Goal: Task Accomplishment & Management: Manage account settings

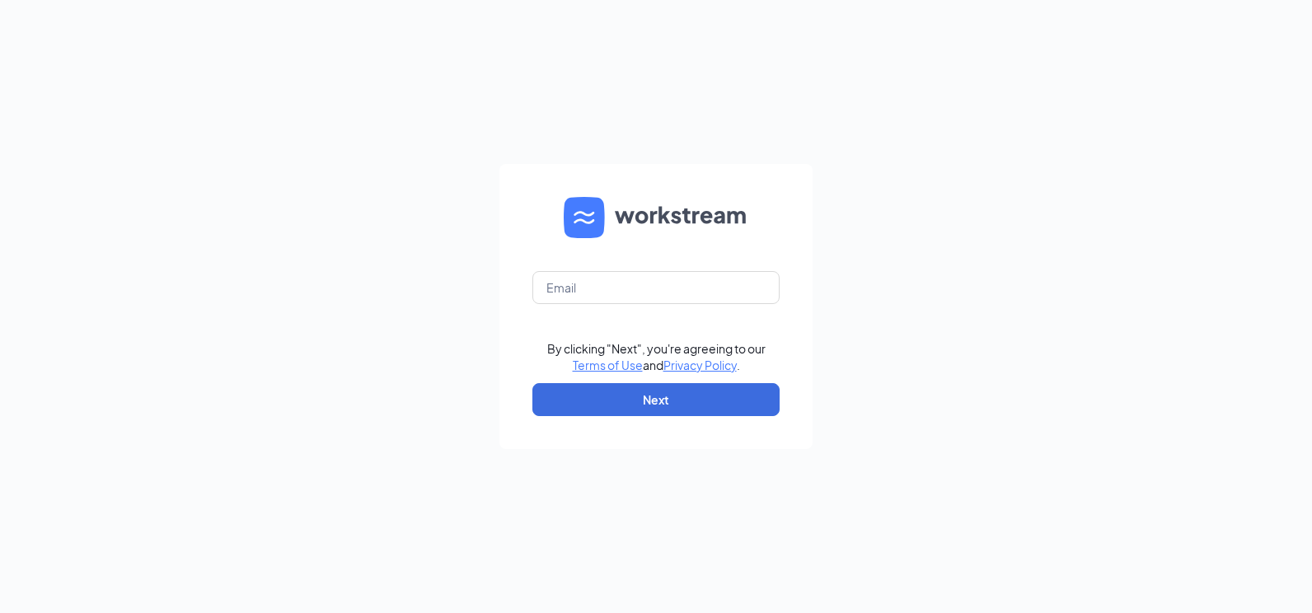
click at [558, 268] on form "By clicking "Next", you're agreeing to our Terms of Use and Privacy Policy . Ne…" at bounding box center [655, 306] width 313 height 285
click at [568, 288] on input "text" at bounding box center [655, 287] width 247 height 33
type input "[PERSON_NAME][EMAIL_ADDRESS][DOMAIN_NAME]"
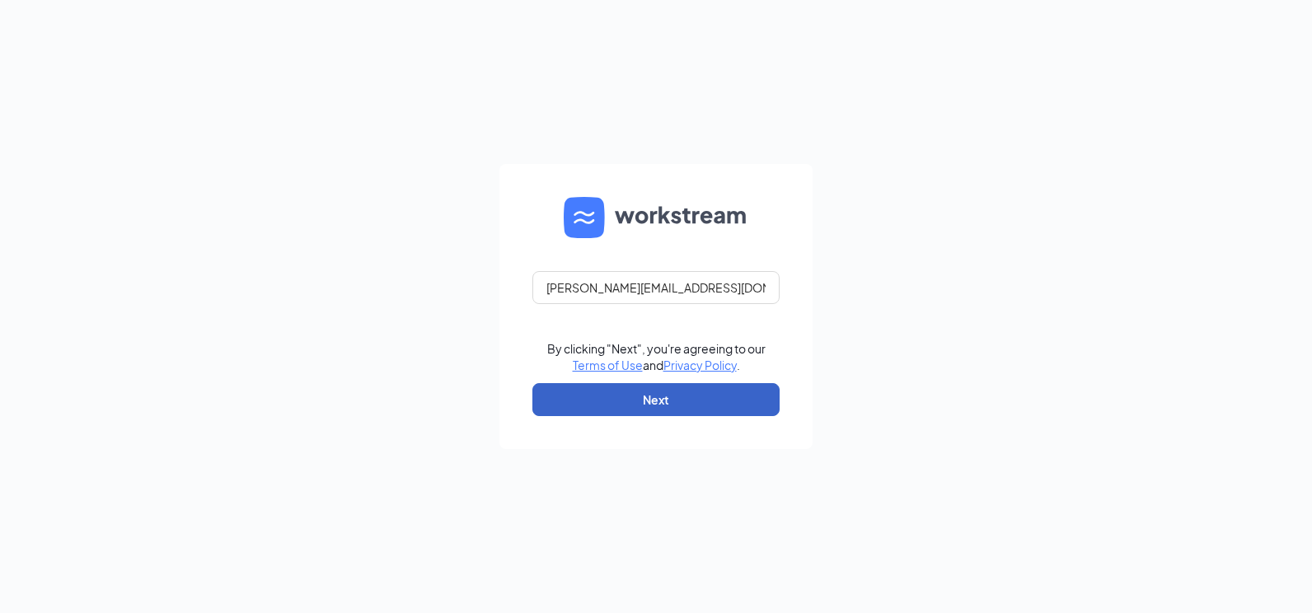
click at [677, 398] on button "Next" at bounding box center [655, 399] width 247 height 33
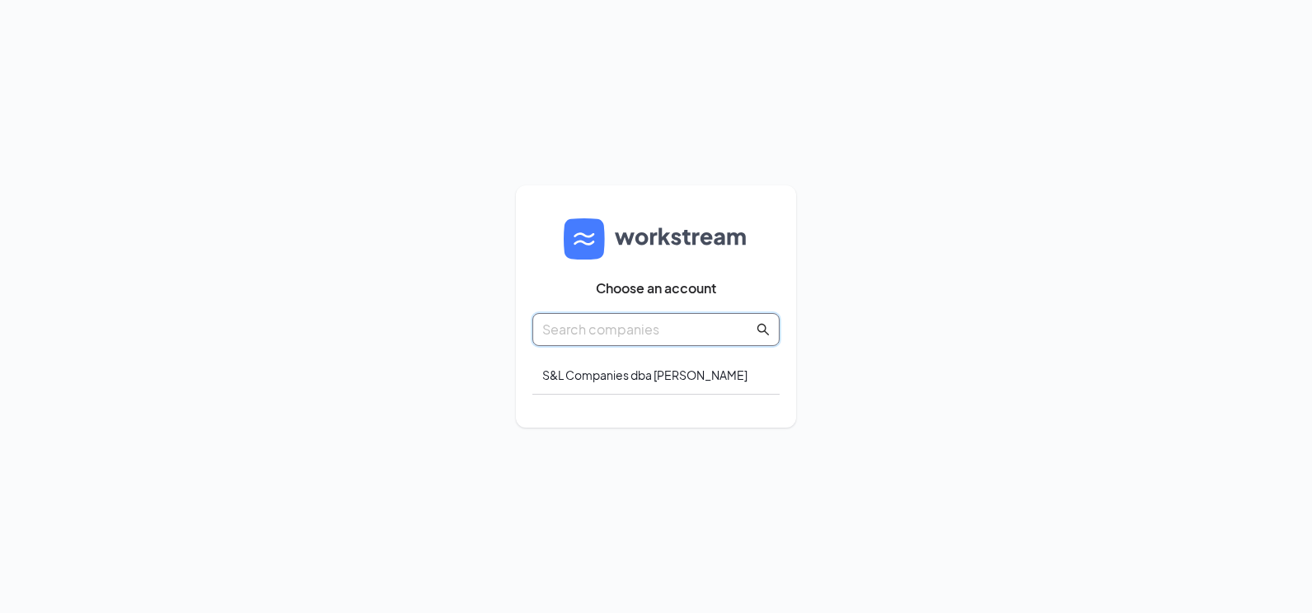
click at [604, 323] on input "text" at bounding box center [647, 329] width 211 height 21
click at [619, 377] on div "S&L Companies dba Culver's" at bounding box center [655, 375] width 247 height 39
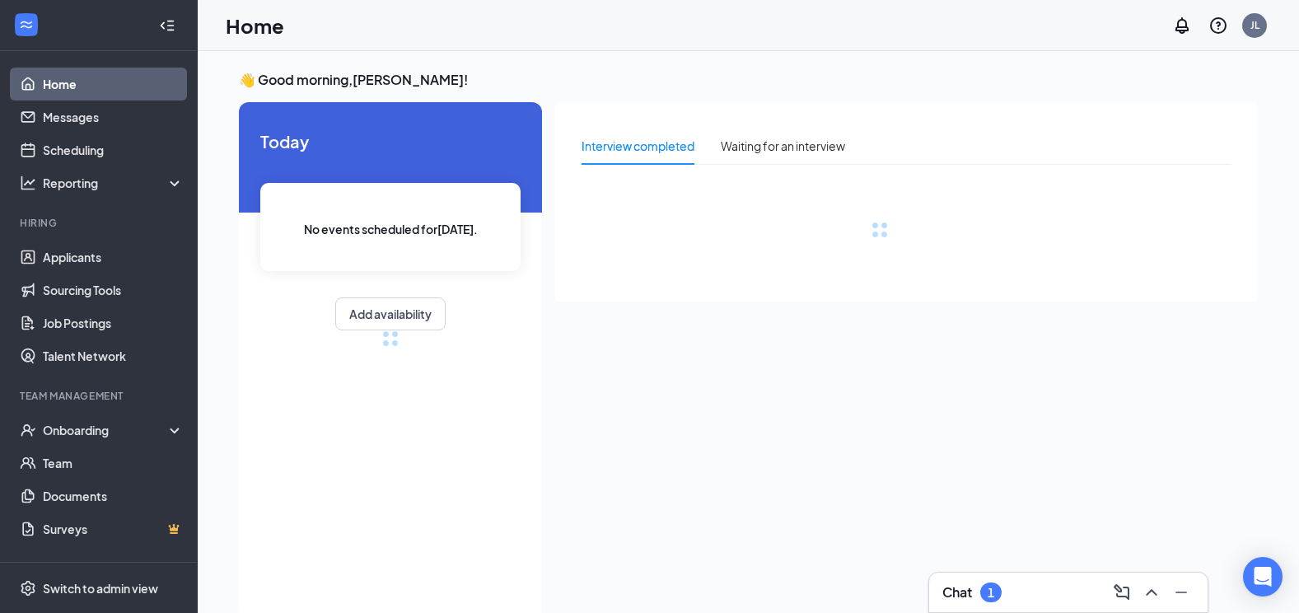
click at [1001, 593] on div "1" at bounding box center [990, 592] width 21 height 20
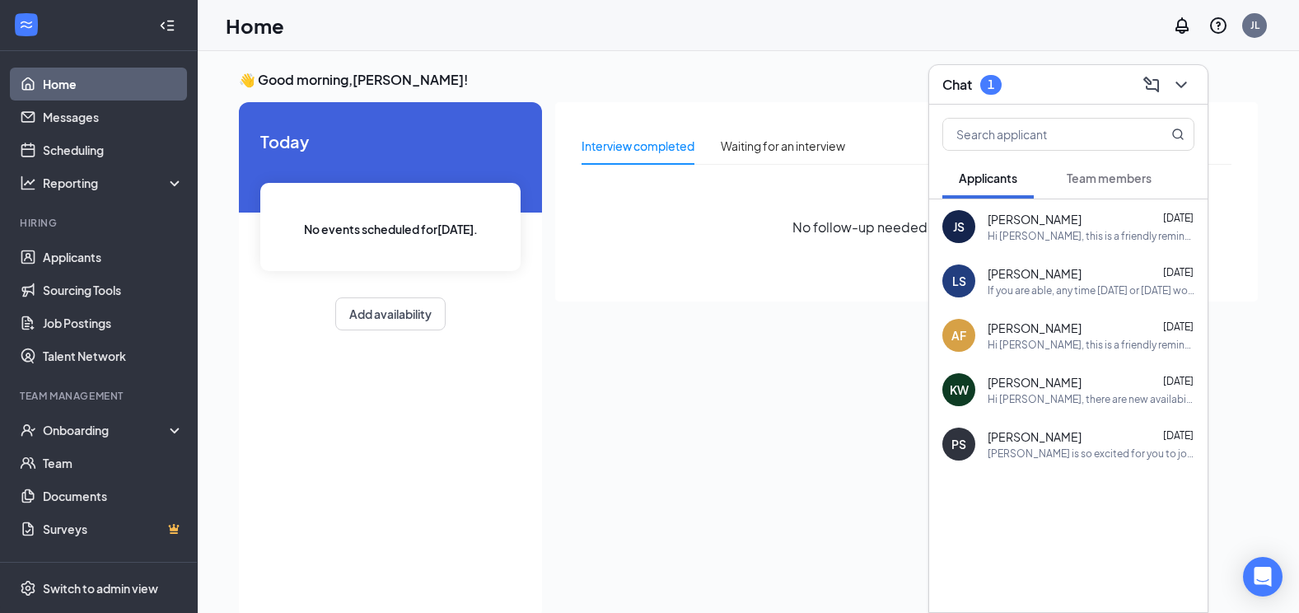
click at [1089, 183] on span "Team members" at bounding box center [1109, 178] width 85 height 15
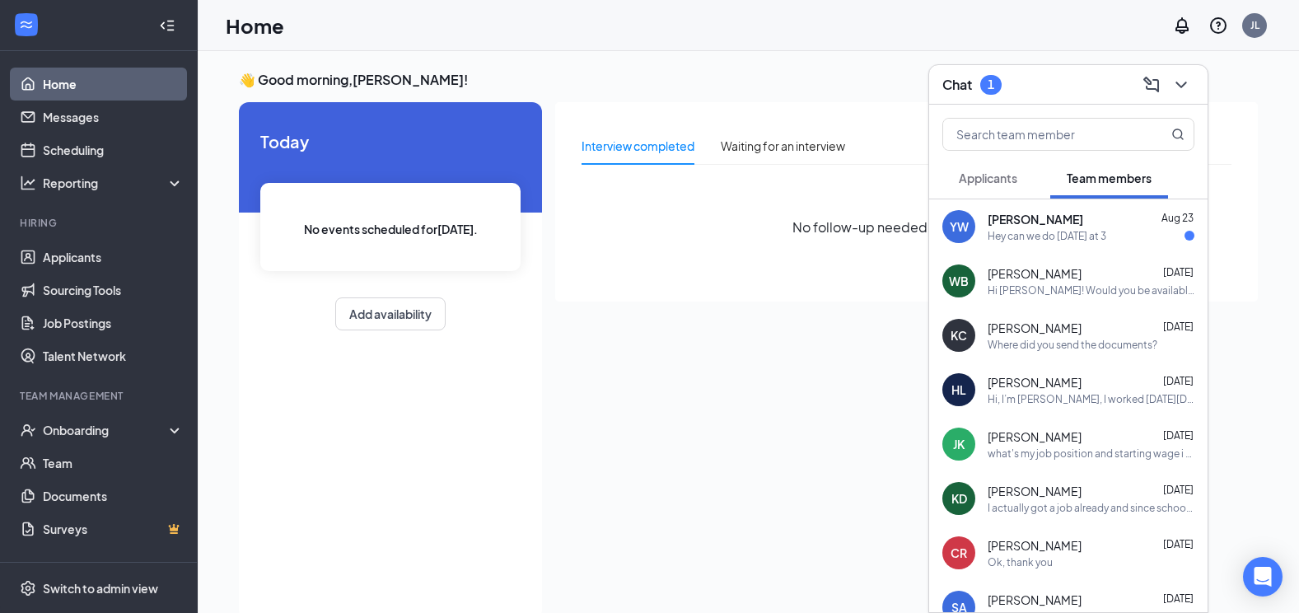
click at [1064, 227] on div "[PERSON_NAME] [DATE]" at bounding box center [1091, 219] width 207 height 16
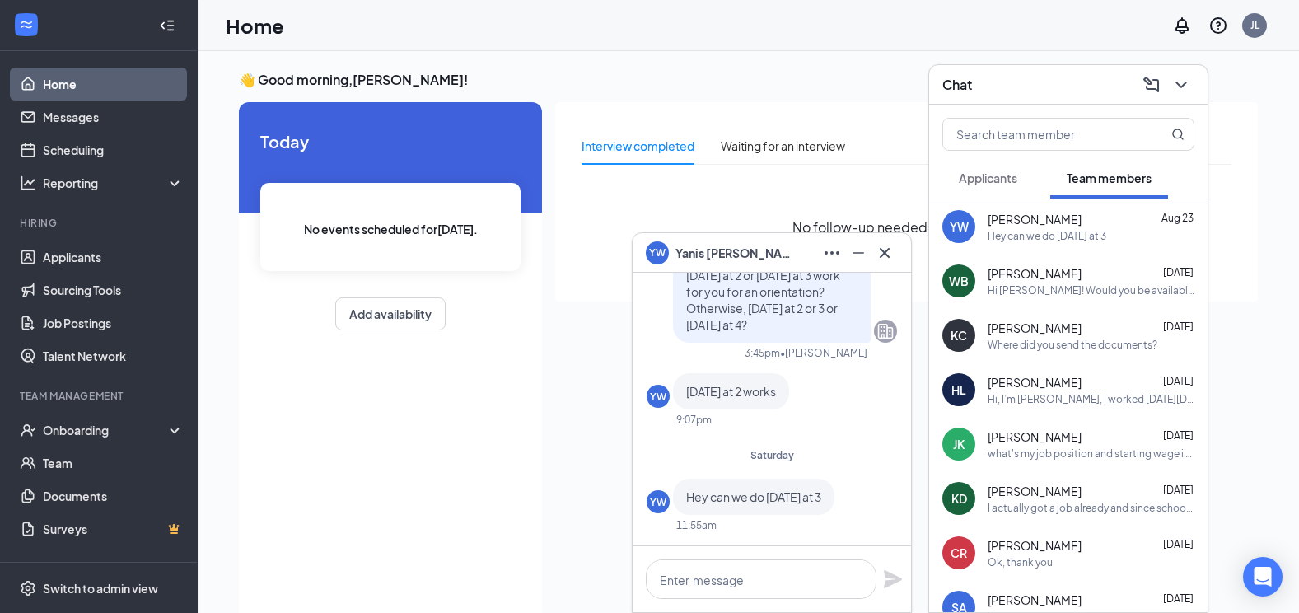
click at [898, 253] on div "YW [PERSON_NAME]" at bounding box center [772, 253] width 278 height 40
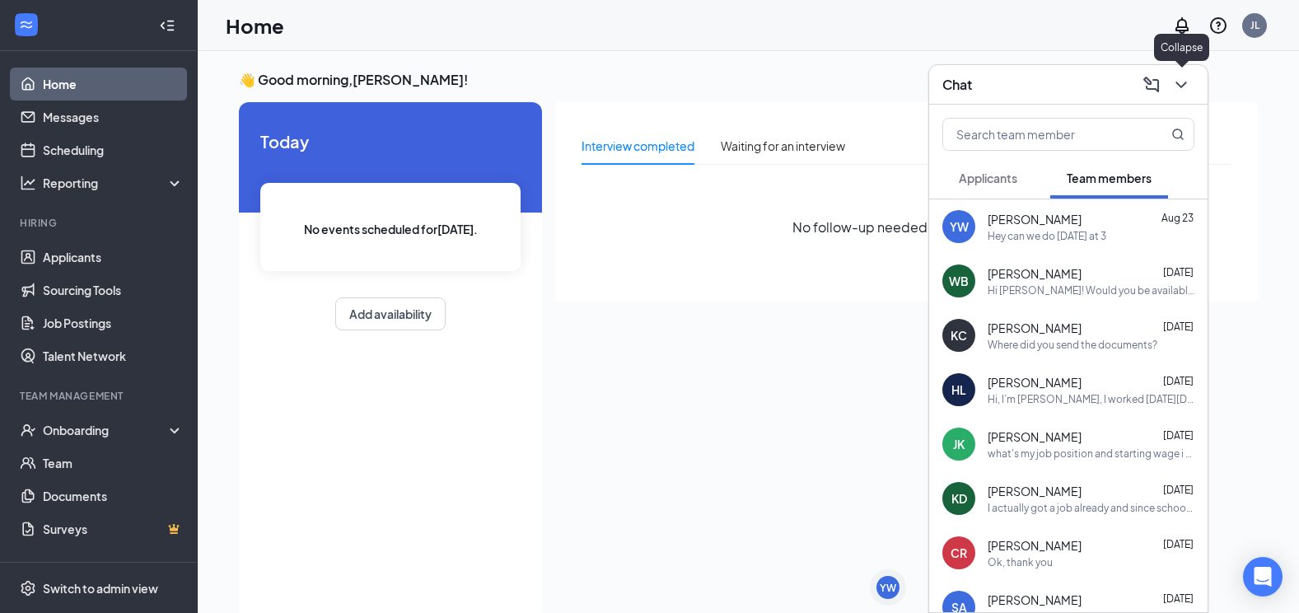
click at [1177, 84] on icon "ChevronDown" at bounding box center [1182, 85] width 20 height 20
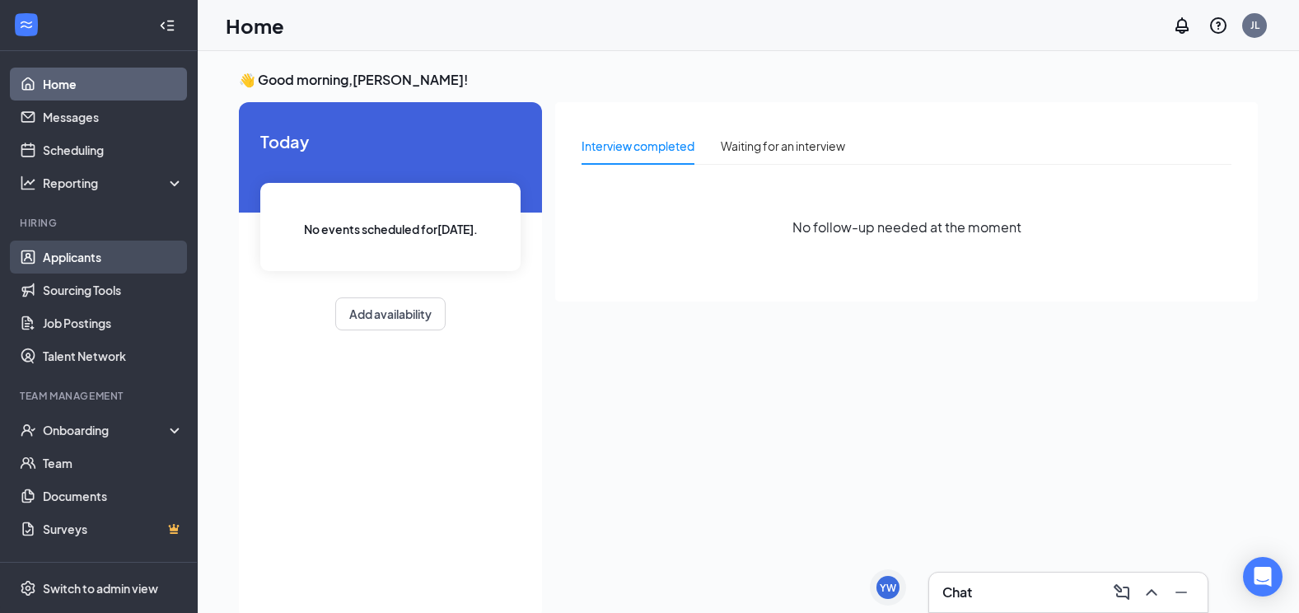
click at [99, 265] on link "Applicants" at bounding box center [113, 257] width 141 height 33
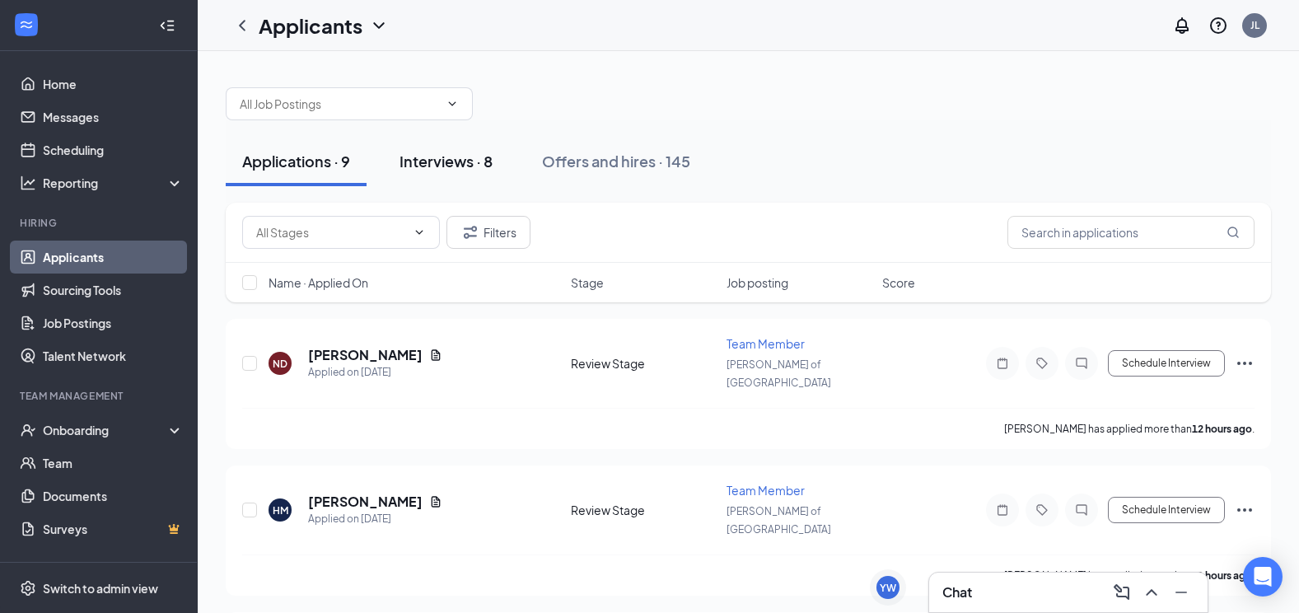
click at [456, 171] on button "Interviews · 8" at bounding box center [446, 161] width 126 height 49
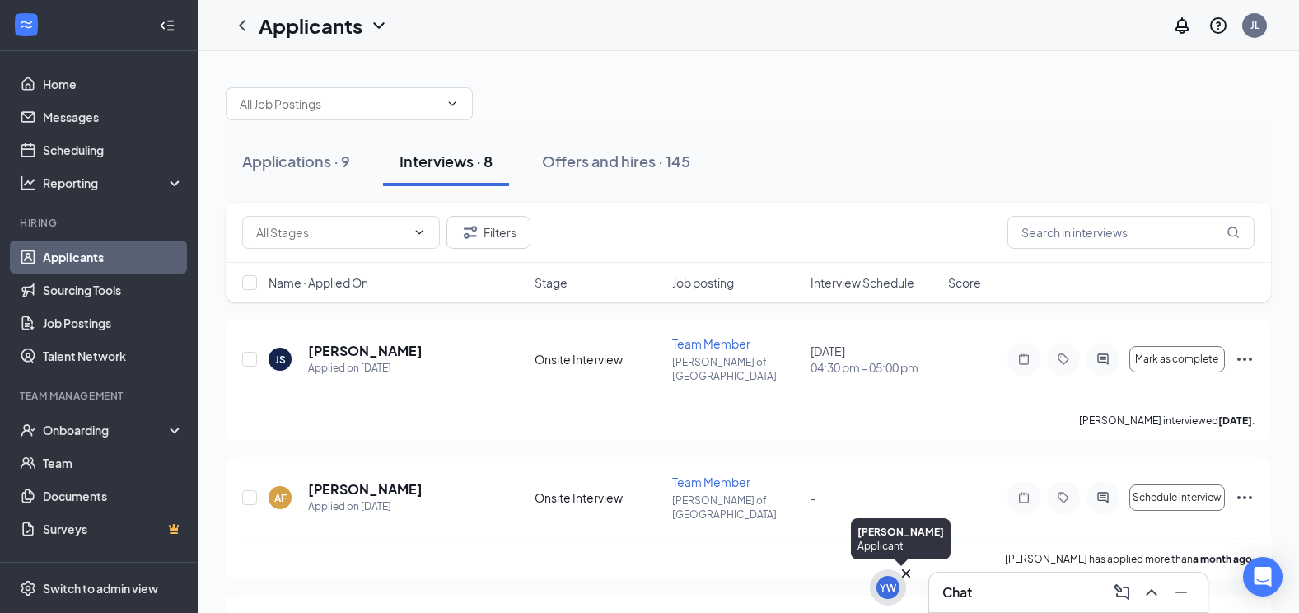
click at [909, 576] on icon "Cross" at bounding box center [906, 573] width 8 height 8
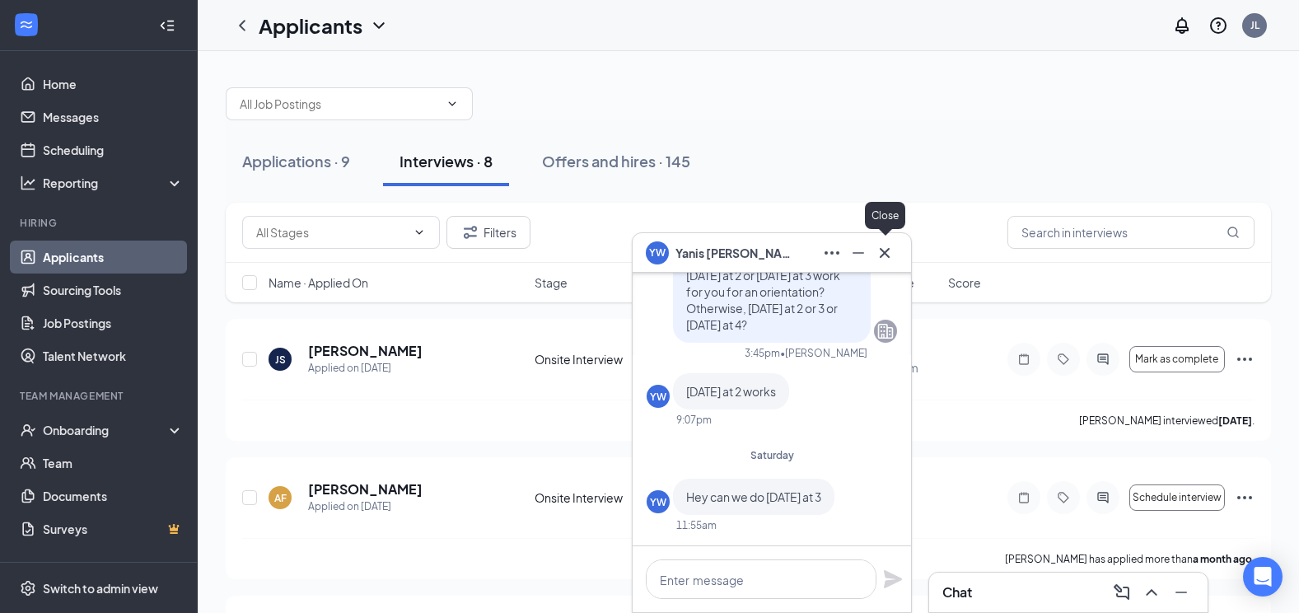
click at [892, 253] on icon "Cross" at bounding box center [885, 253] width 20 height 20
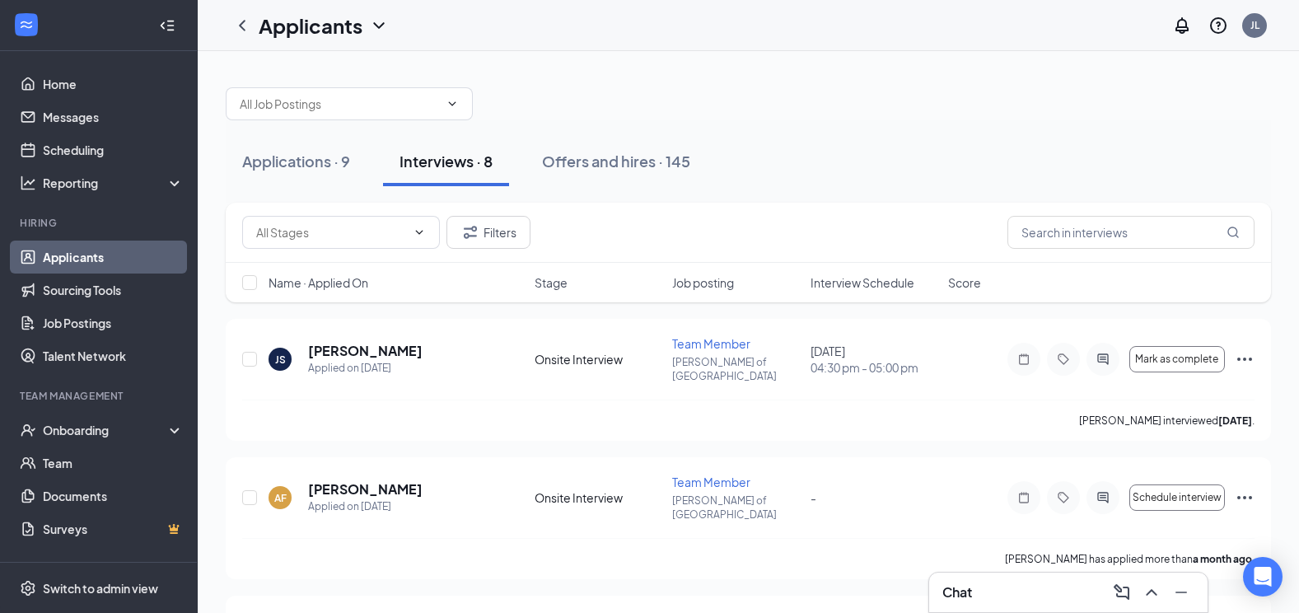
click at [860, 290] on span "Interview Schedule" at bounding box center [863, 282] width 104 height 16
click at [293, 157] on div "Applications · 9" at bounding box center [296, 161] width 108 height 21
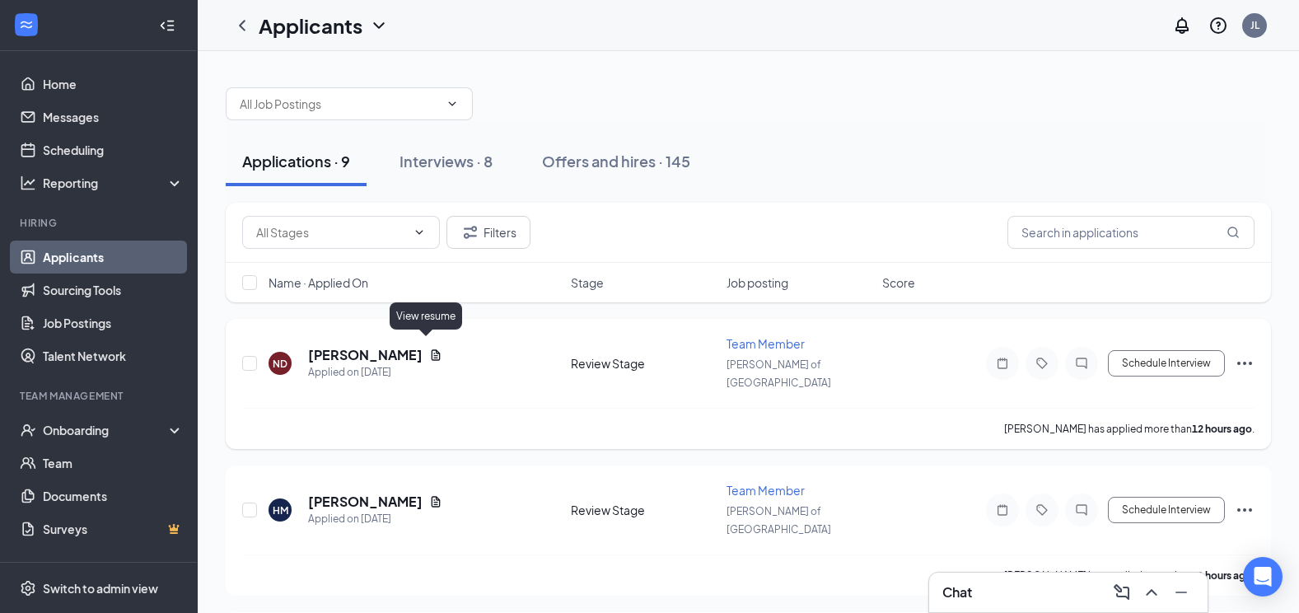
click at [432, 351] on icon "Document" at bounding box center [436, 354] width 9 height 11
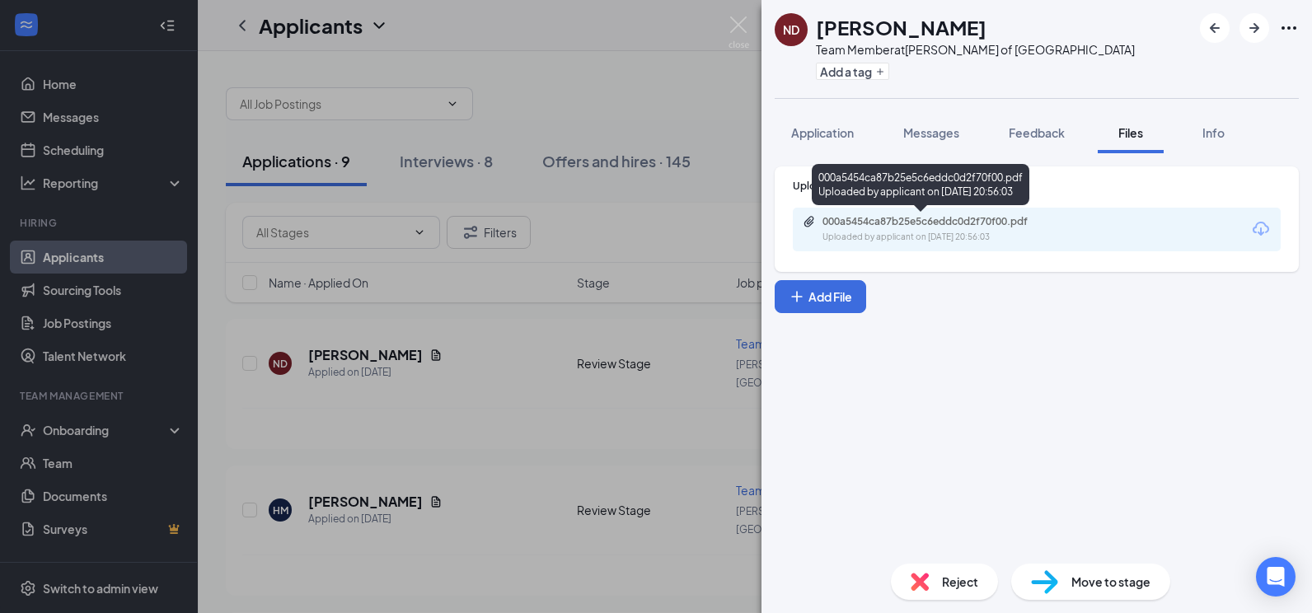
click at [909, 232] on div "Uploaded by applicant on [DATE] 20:56:03" at bounding box center [945, 237] width 247 height 13
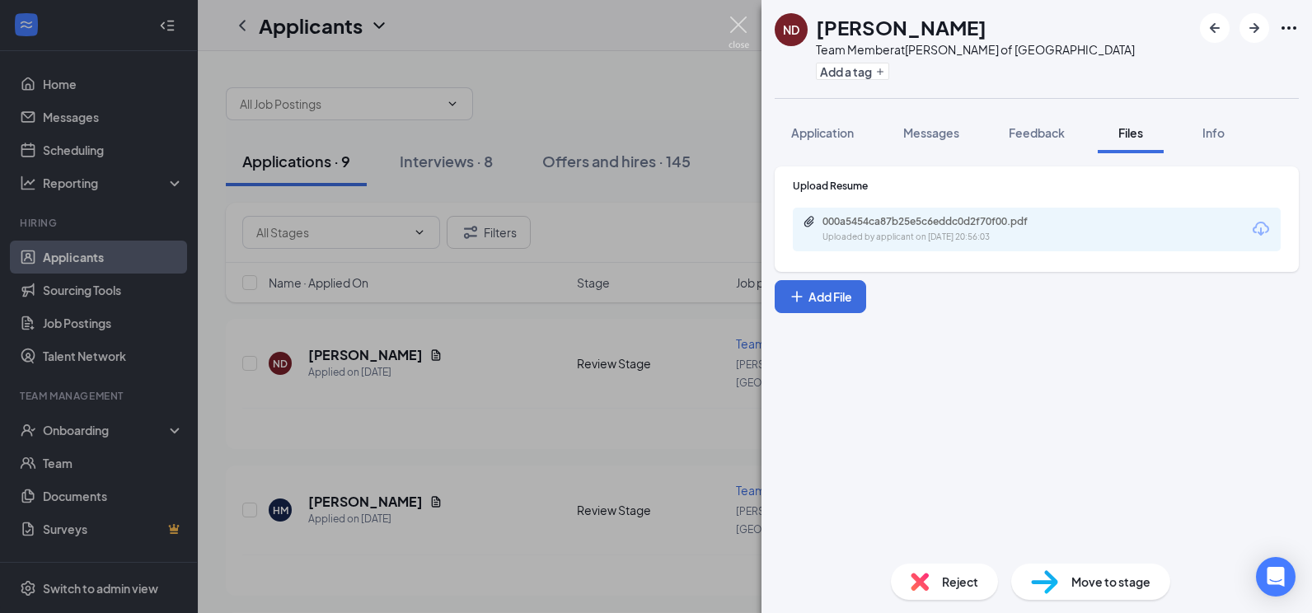
click at [732, 23] on img at bounding box center [738, 32] width 21 height 32
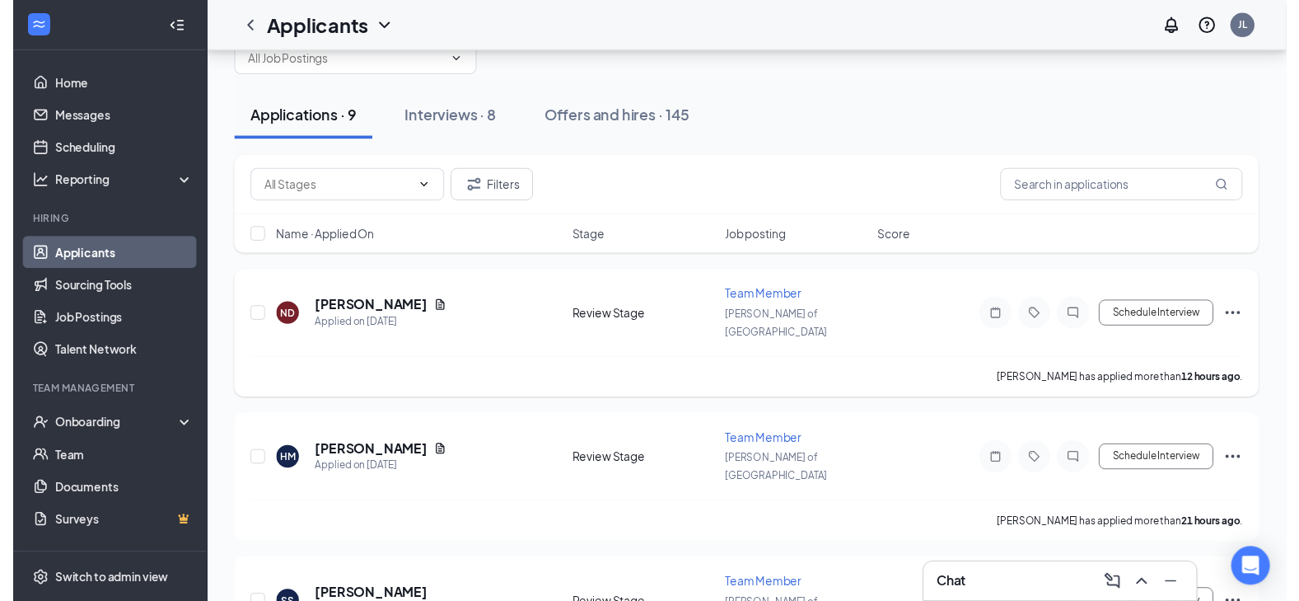
scroll to position [82, 0]
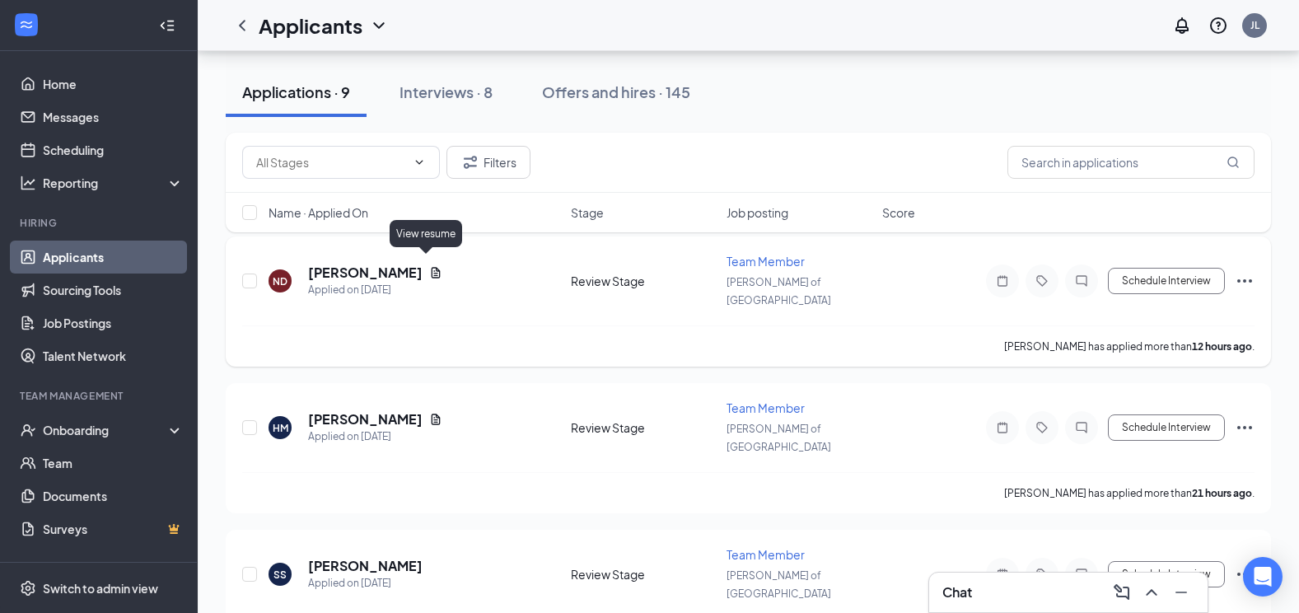
click at [432, 267] on icon "Document" at bounding box center [436, 272] width 9 height 11
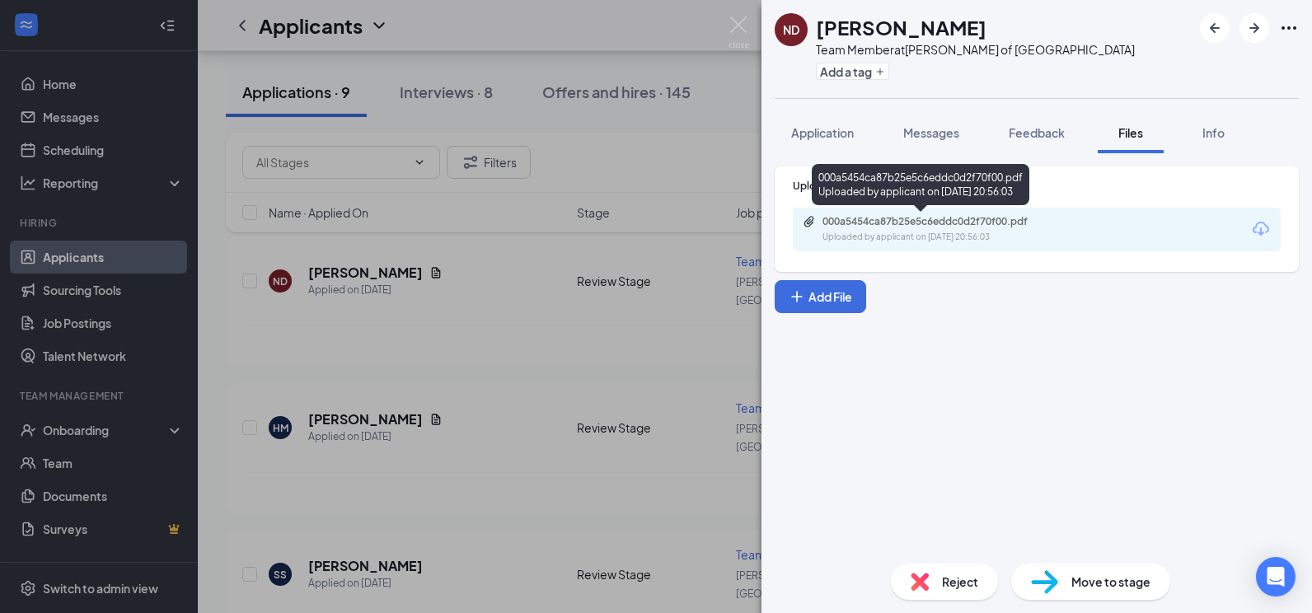
click at [912, 227] on div "000a5454ca87b25e5c6eddc0d2f70f00.pdf" at bounding box center [937, 221] width 231 height 13
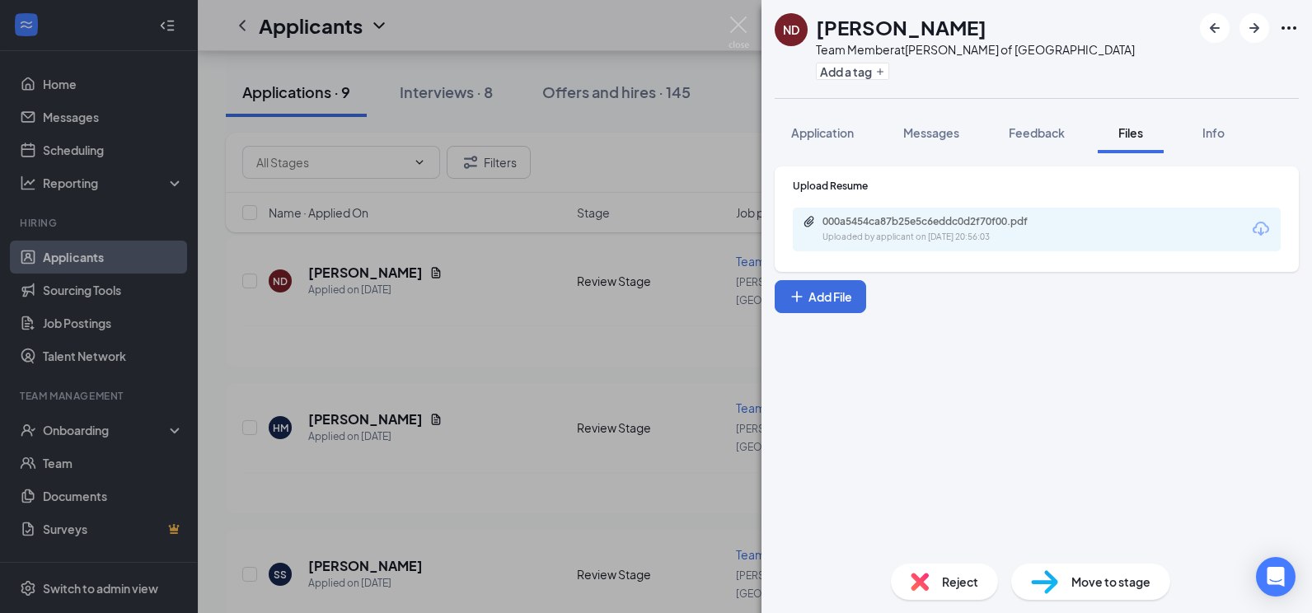
click at [754, 26] on div "ND [PERSON_NAME] Team Member at [GEOGRAPHIC_DATA][PERSON_NAME] of Sussex Add a …" at bounding box center [656, 306] width 1312 height 613
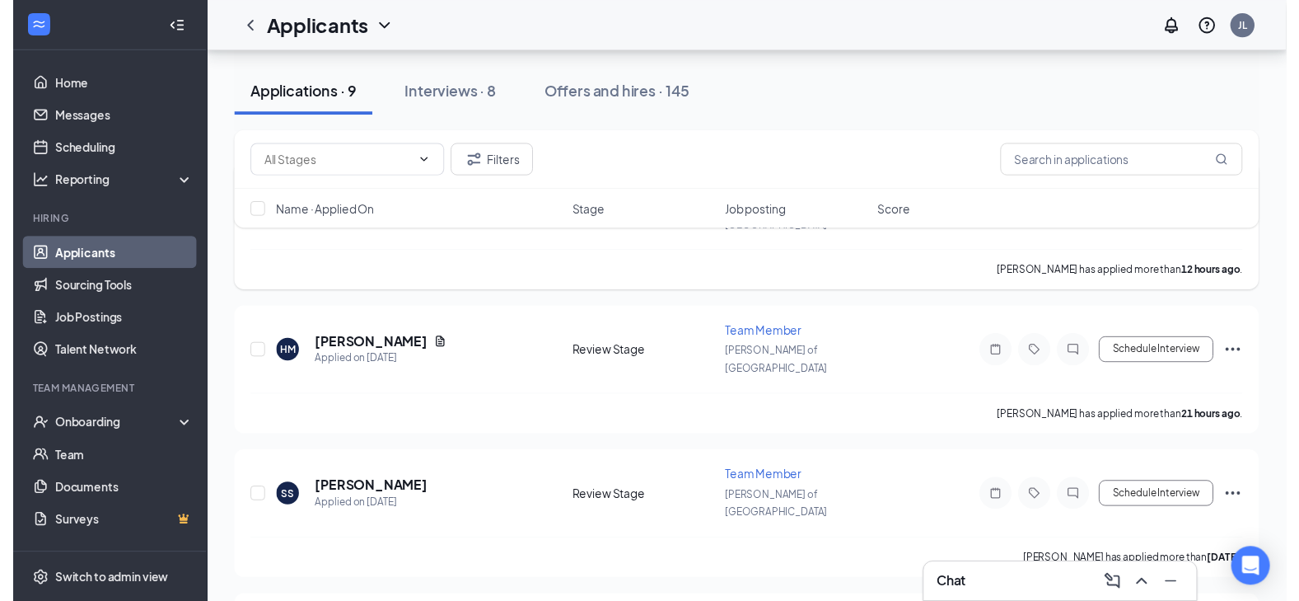
scroll to position [165, 0]
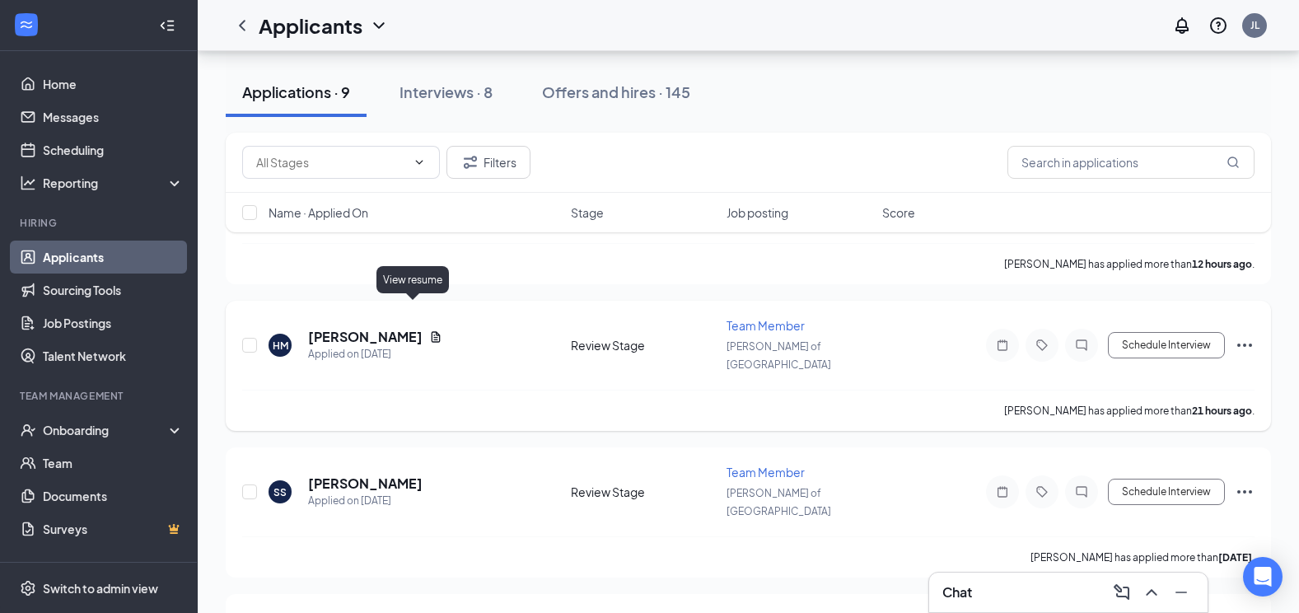
click at [429, 330] on icon "Document" at bounding box center [435, 336] width 13 height 13
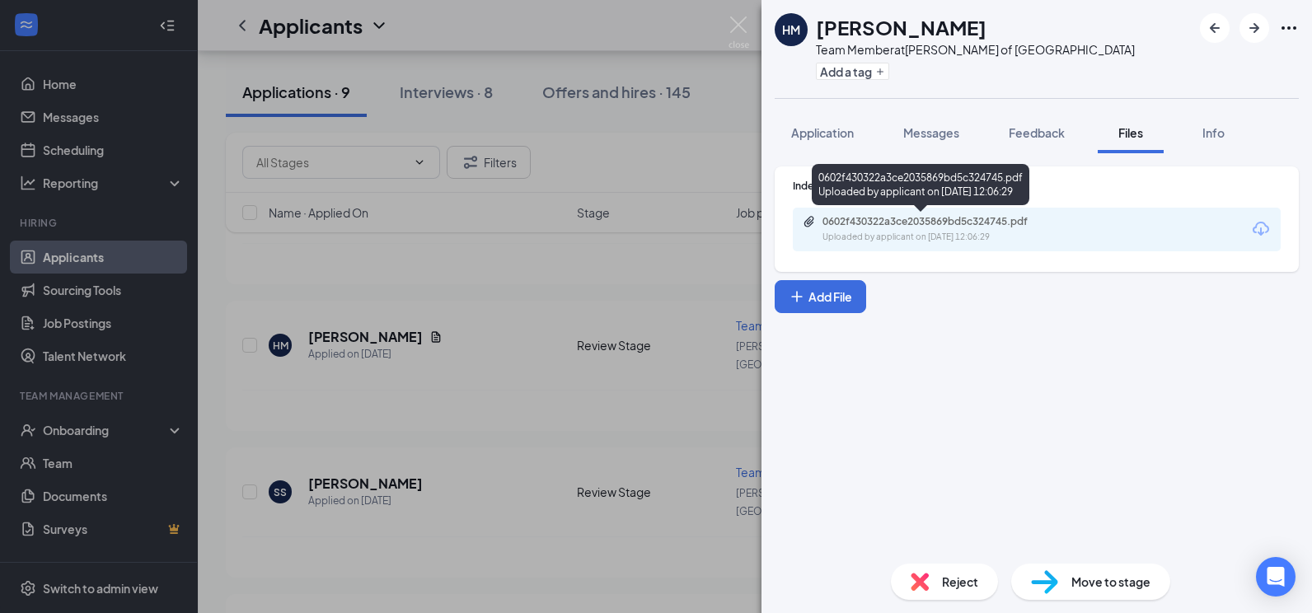
click at [920, 227] on div "0602f430322a3ce2035869bd5c324745.pdf" at bounding box center [937, 221] width 231 height 13
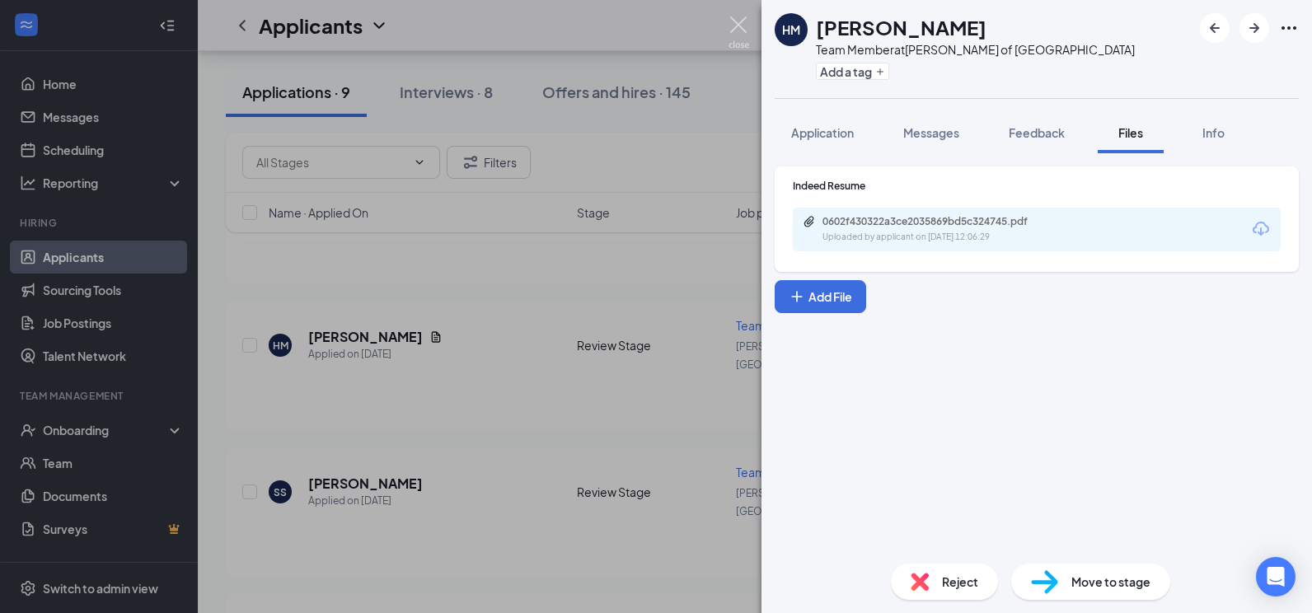
click at [745, 30] on img at bounding box center [738, 32] width 21 height 32
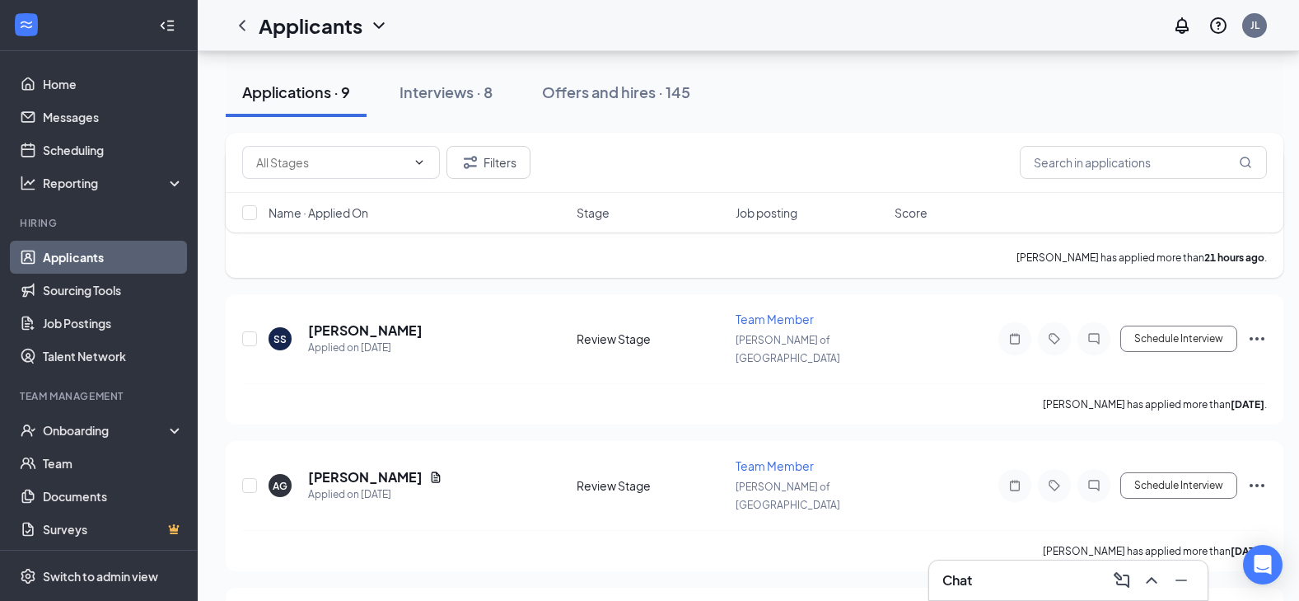
scroll to position [330, 0]
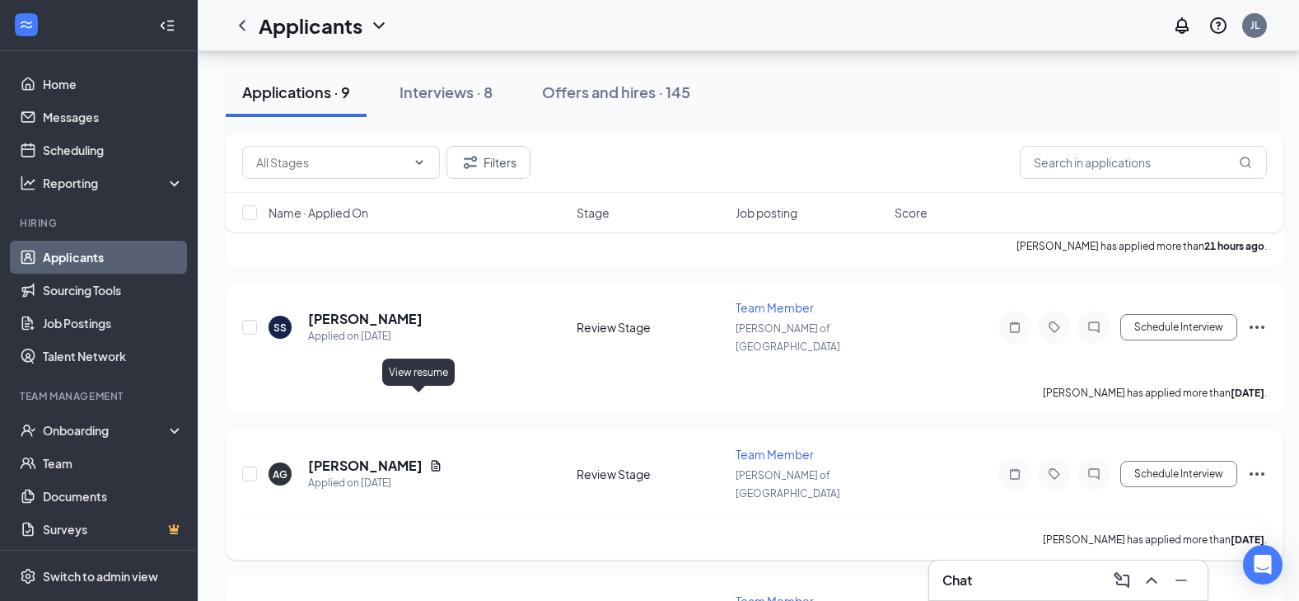
click at [432, 460] on icon "Document" at bounding box center [436, 465] width 9 height 11
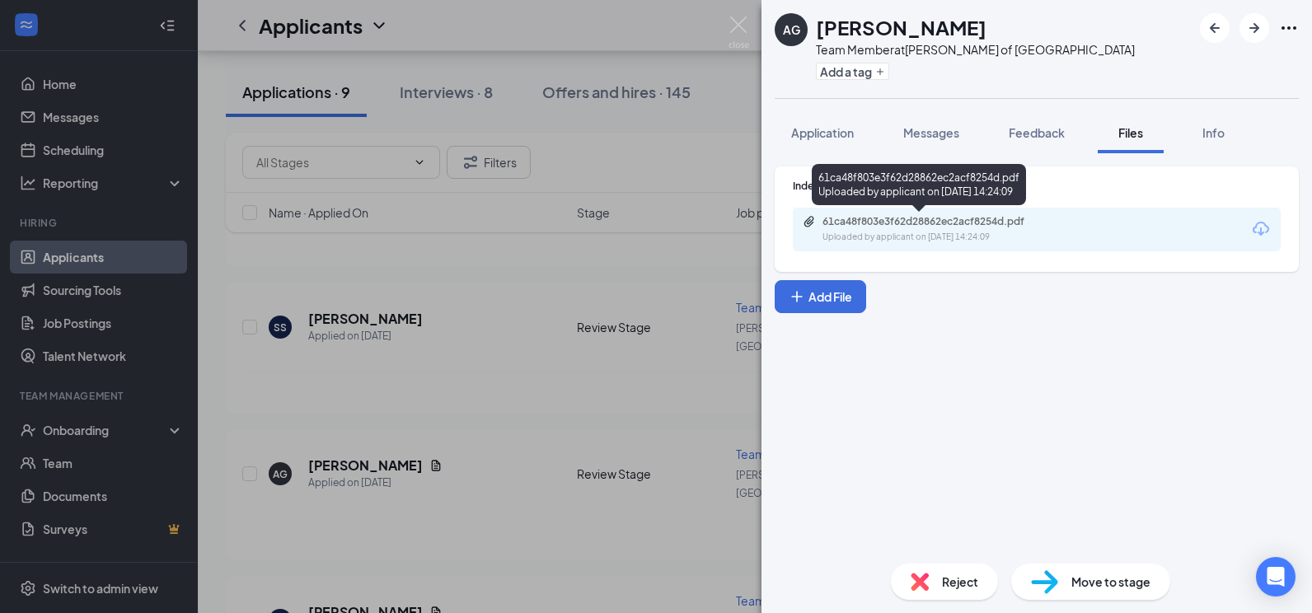
click at [947, 232] on div "Uploaded by applicant on [DATE] 14:24:09" at bounding box center [945, 237] width 247 height 13
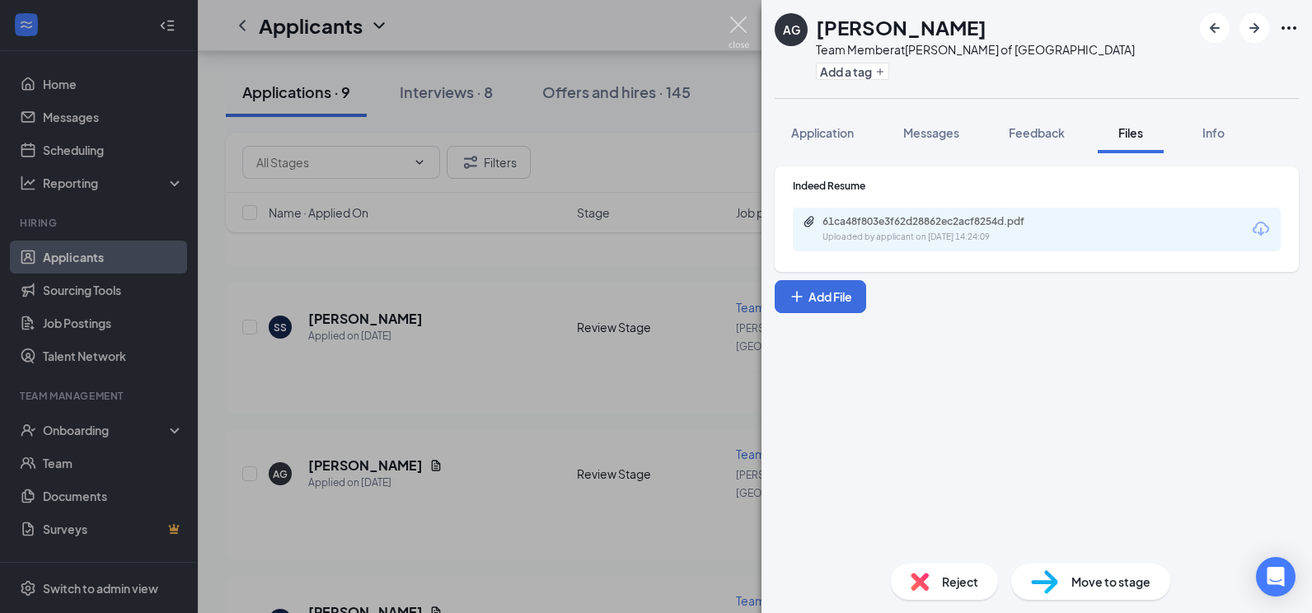
click at [731, 26] on img at bounding box center [738, 32] width 21 height 32
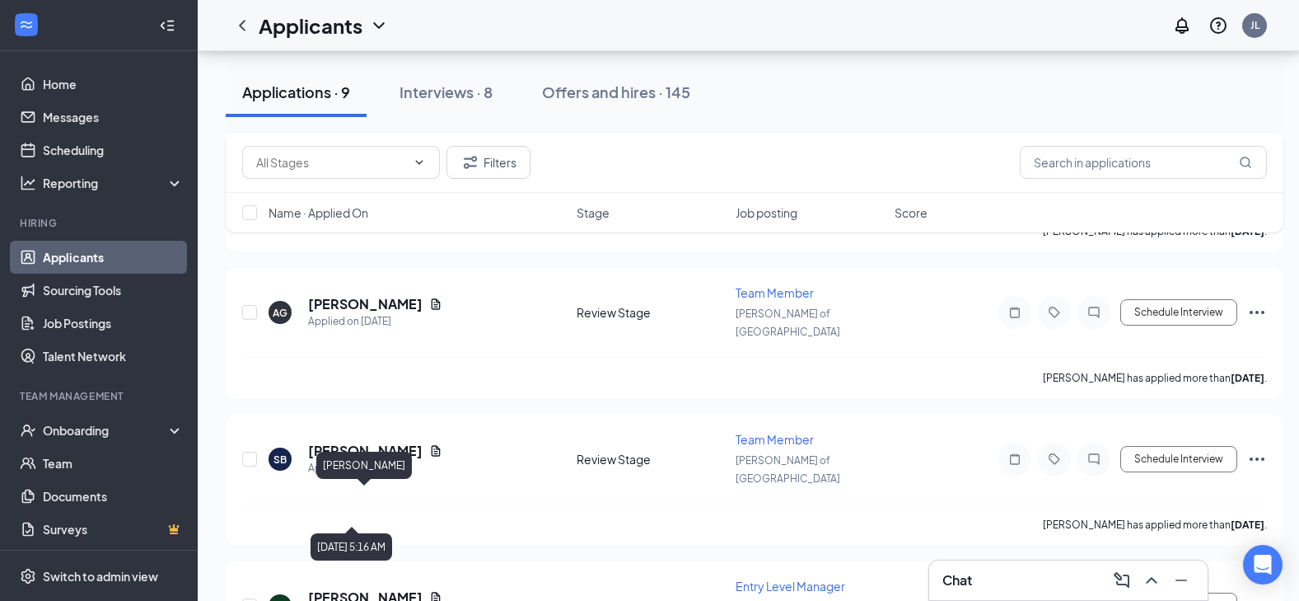
scroll to position [494, 0]
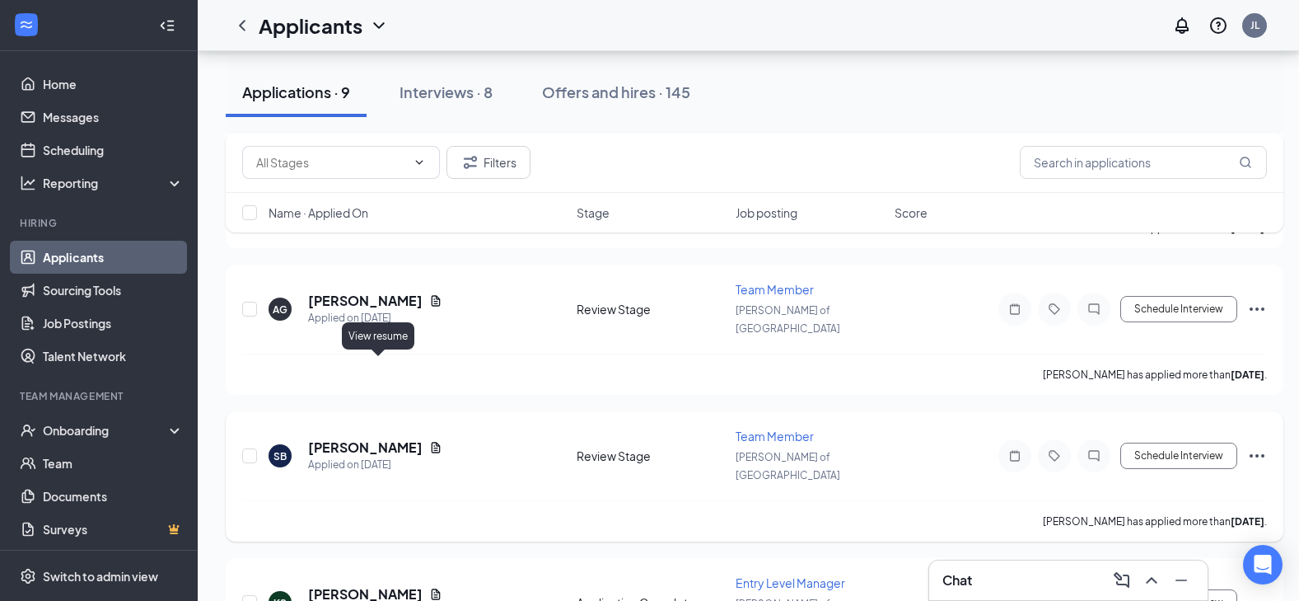
click at [429, 441] on icon "Document" at bounding box center [435, 447] width 13 height 13
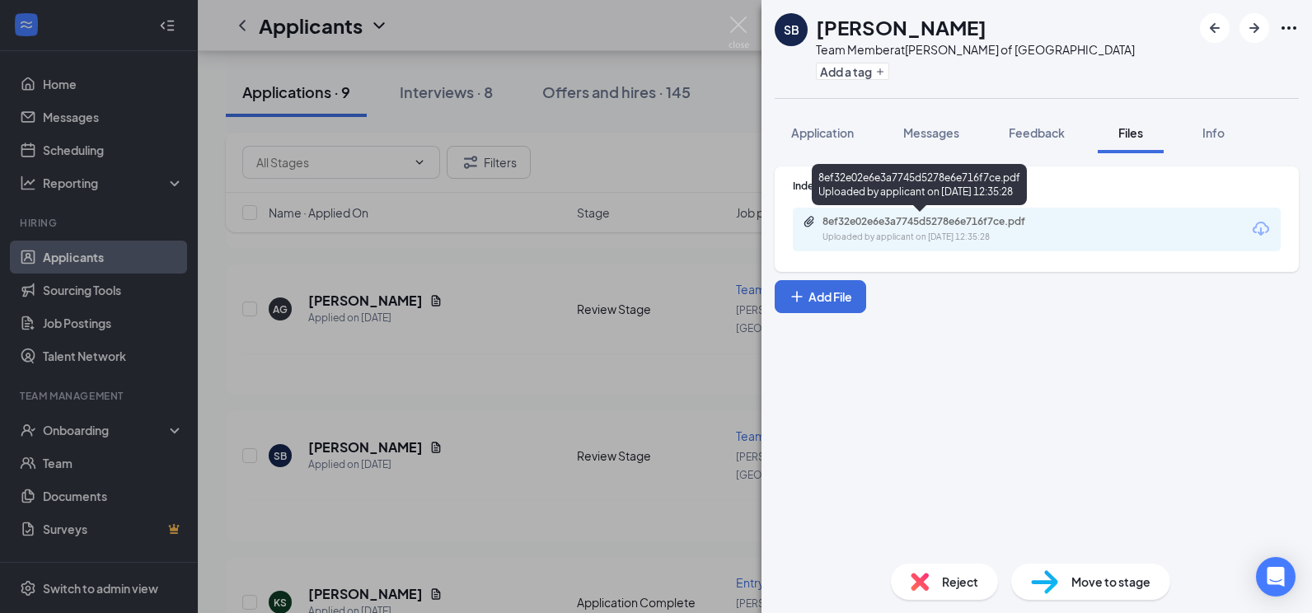
click at [915, 227] on div "8ef32e02e6e3a7745d5278e6e716f7ce.pdf" at bounding box center [937, 221] width 231 height 13
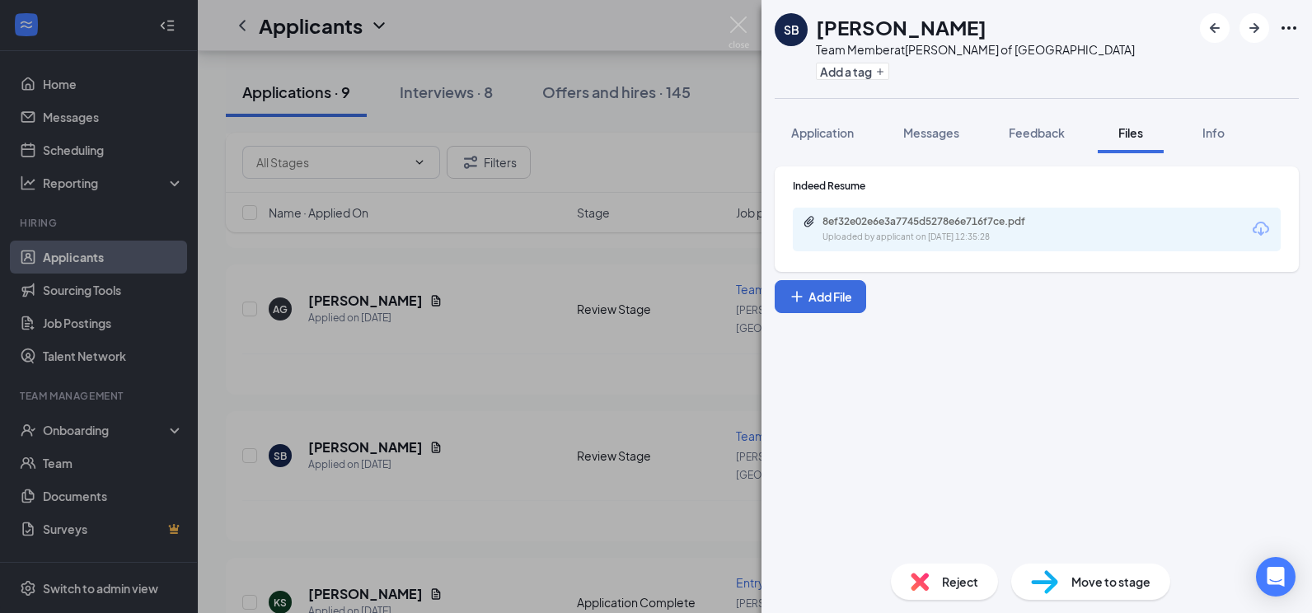
click at [736, 18] on img at bounding box center [738, 32] width 21 height 32
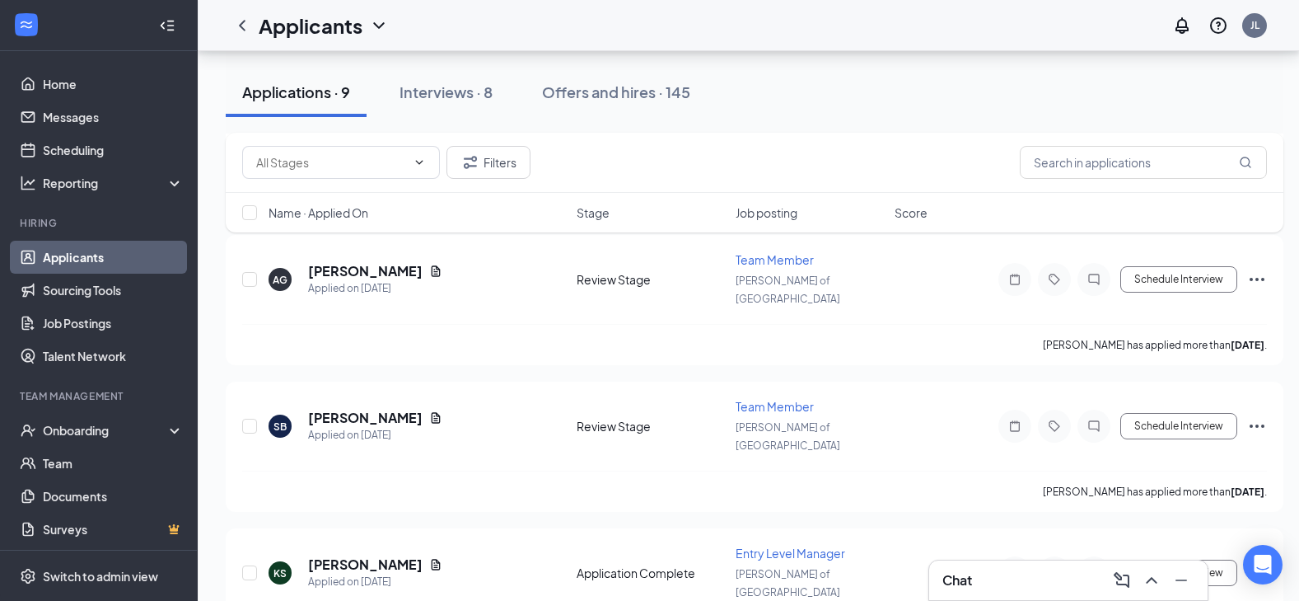
scroll to position [494, 0]
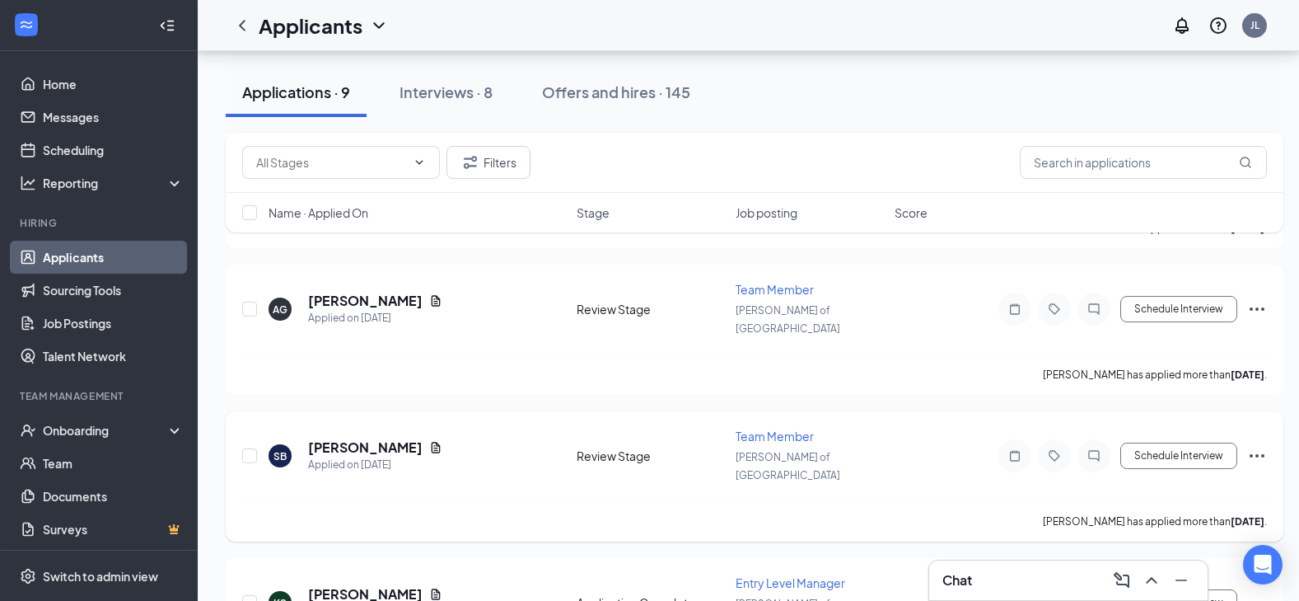
click at [605, 447] on div "Review Stage" at bounding box center [651, 455] width 149 height 16
click at [606, 447] on div "Review Stage" at bounding box center [651, 455] width 149 height 16
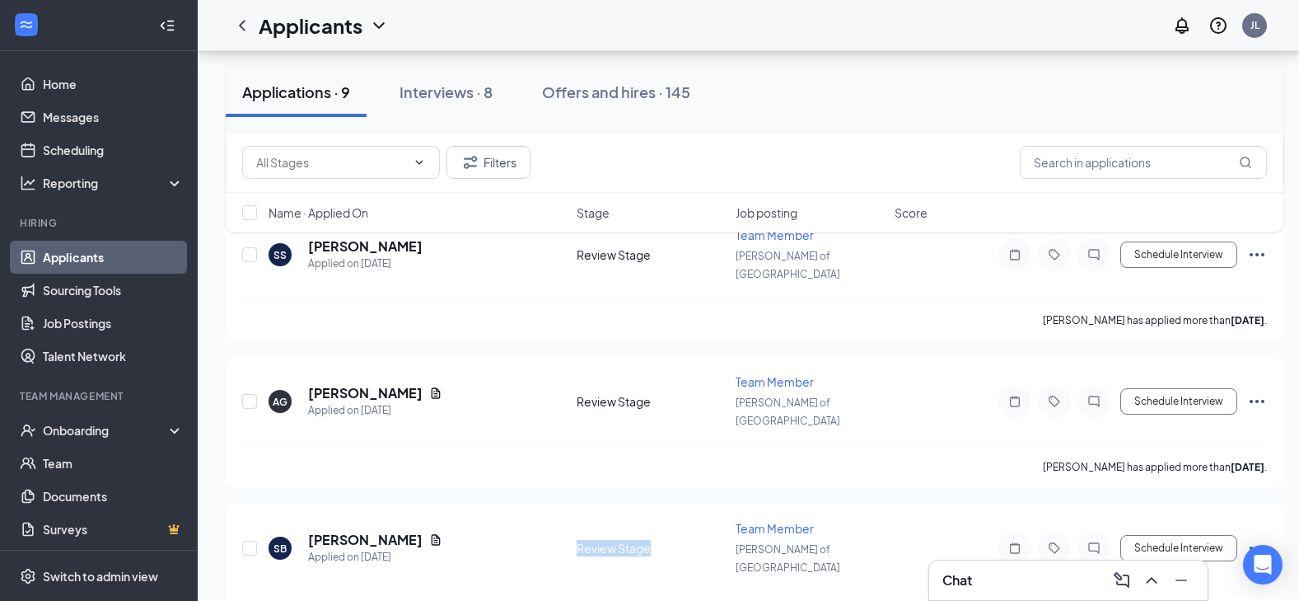
scroll to position [165, 0]
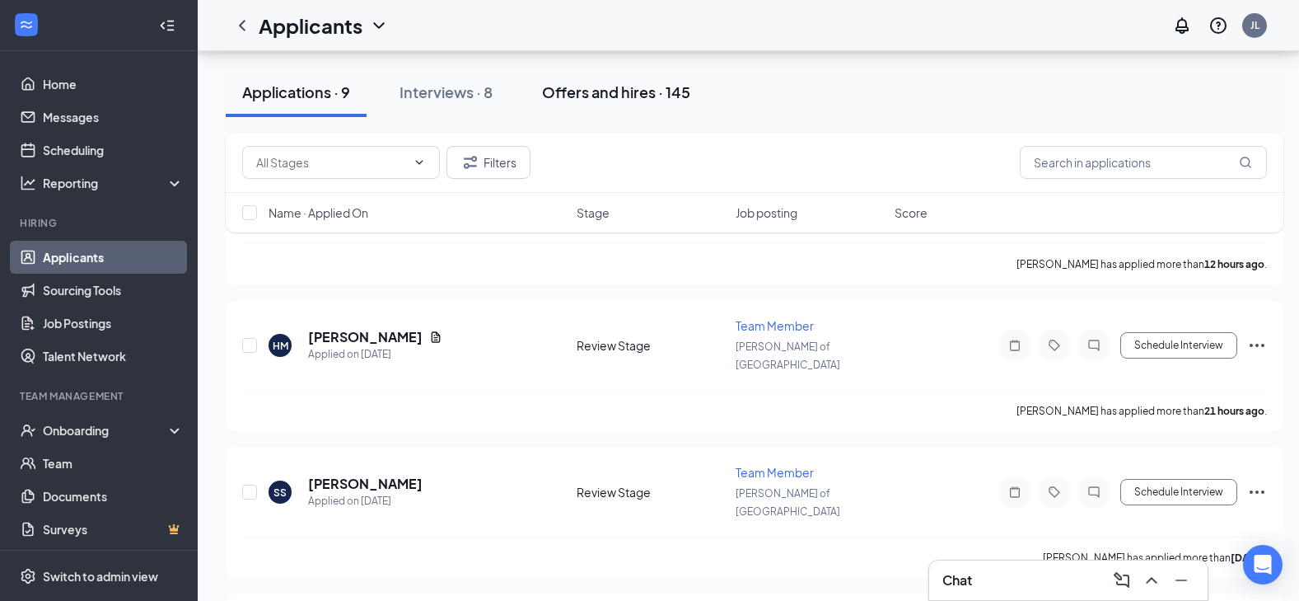
click at [637, 93] on div "Offers and hires · 145" at bounding box center [616, 92] width 148 height 21
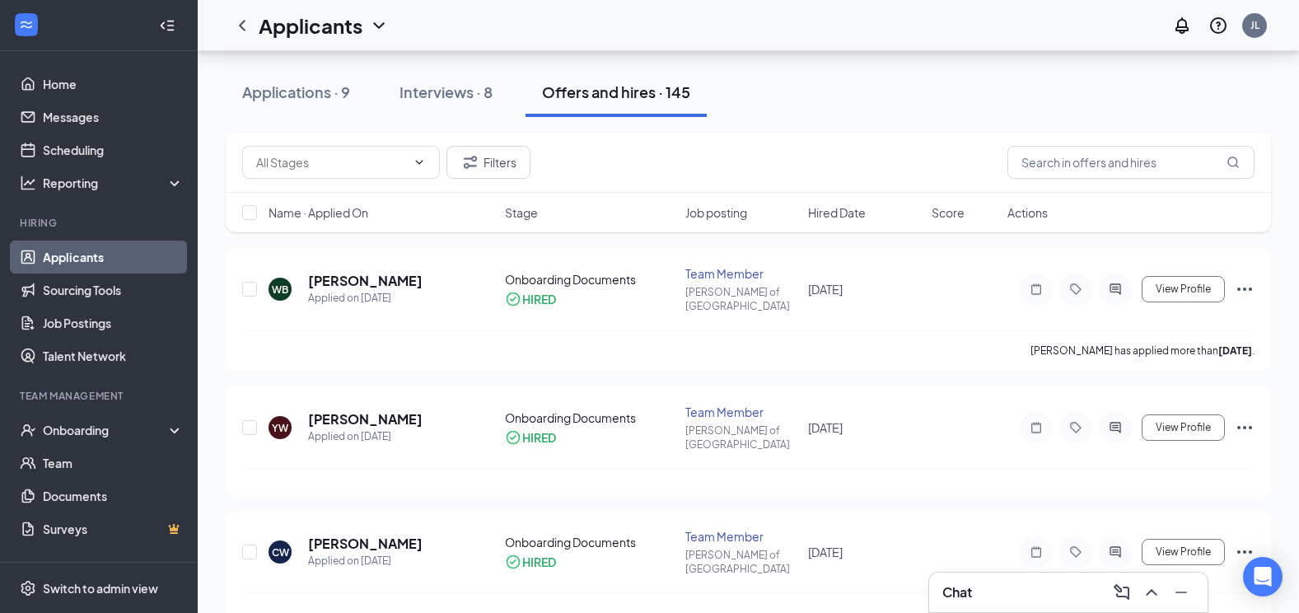
scroll to position [330, 0]
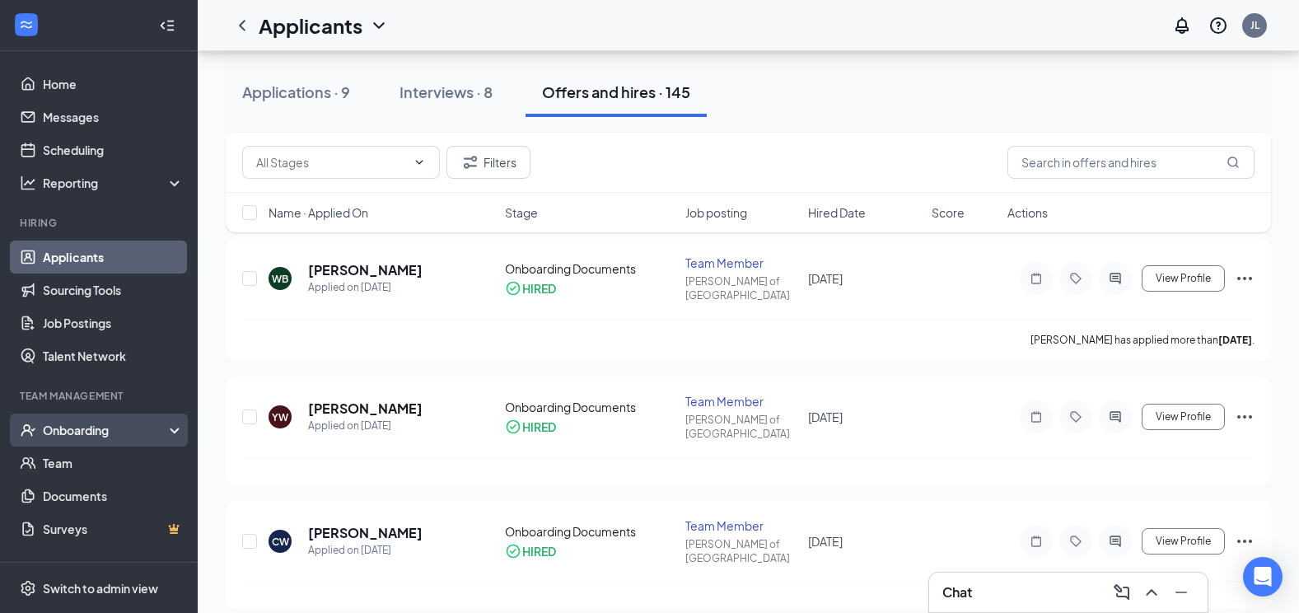
click at [68, 437] on div "Onboarding" at bounding box center [106, 430] width 127 height 16
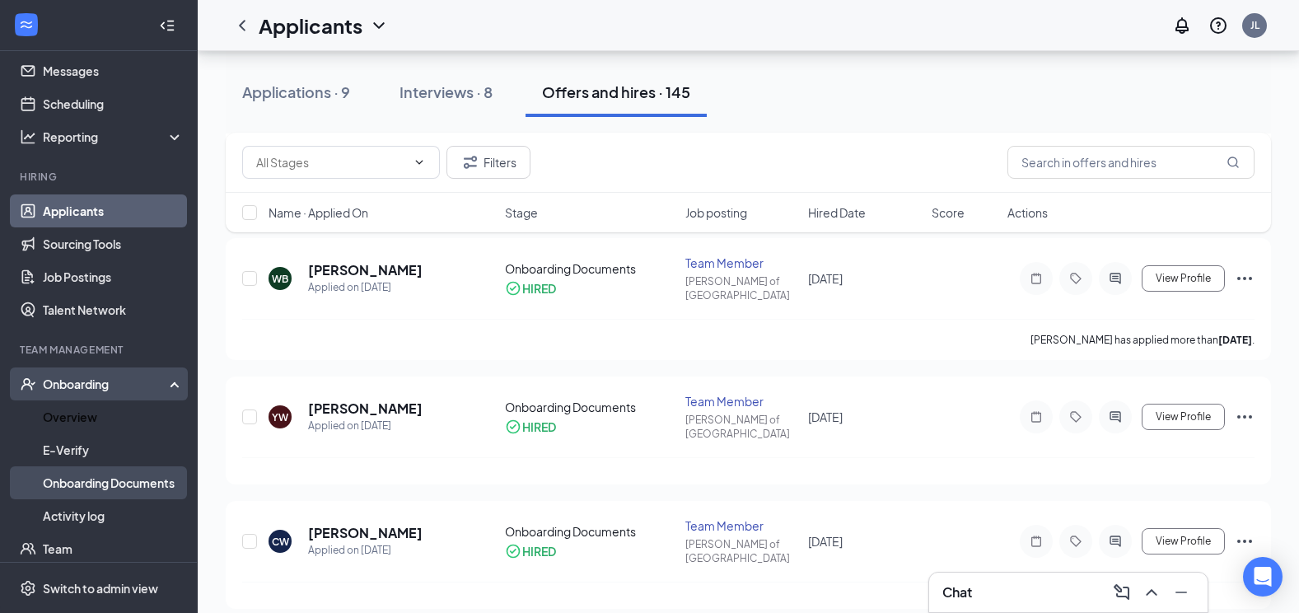
scroll to position [82, 0]
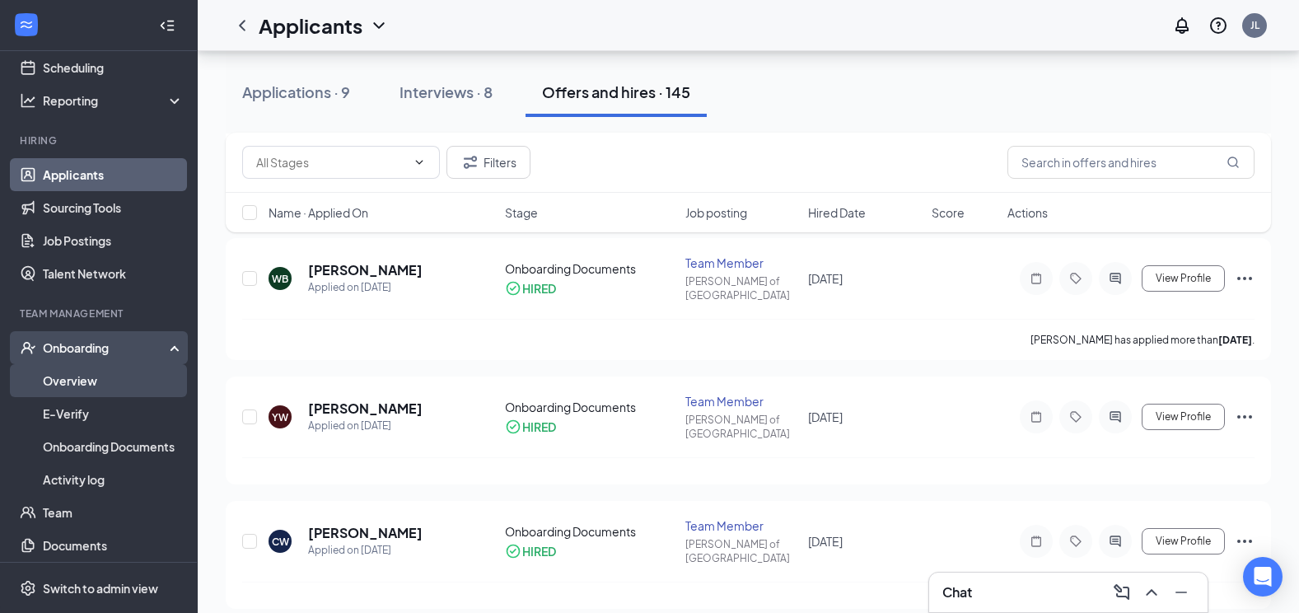
click at [63, 371] on link "Overview" at bounding box center [113, 380] width 141 height 33
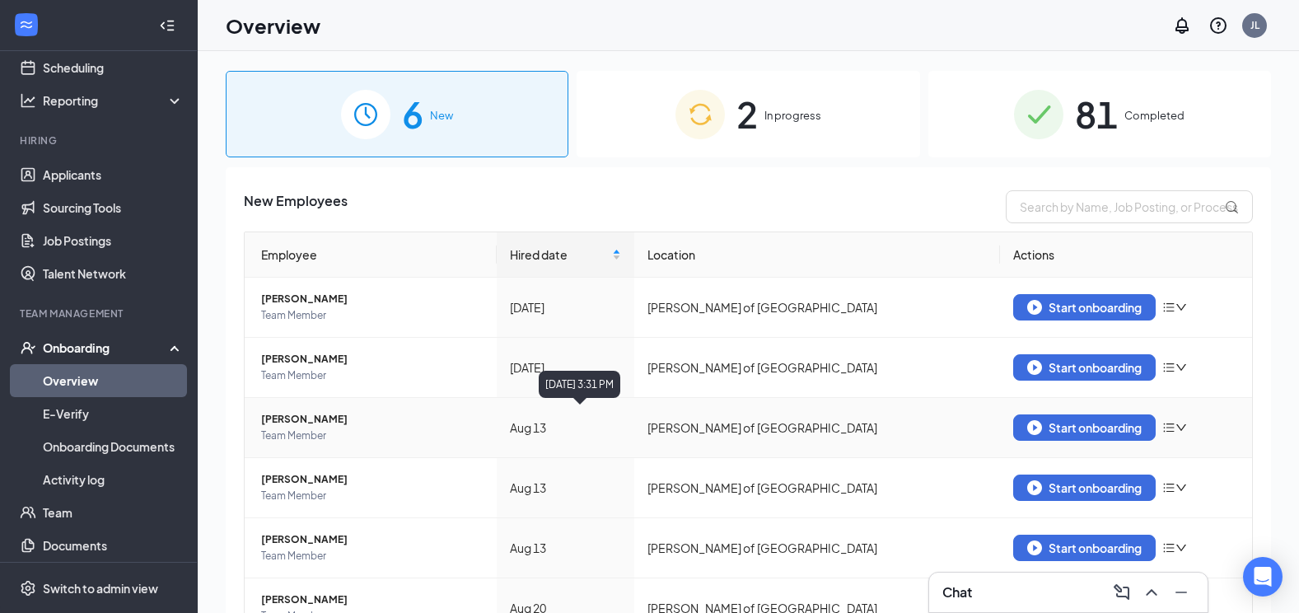
scroll to position [82, 0]
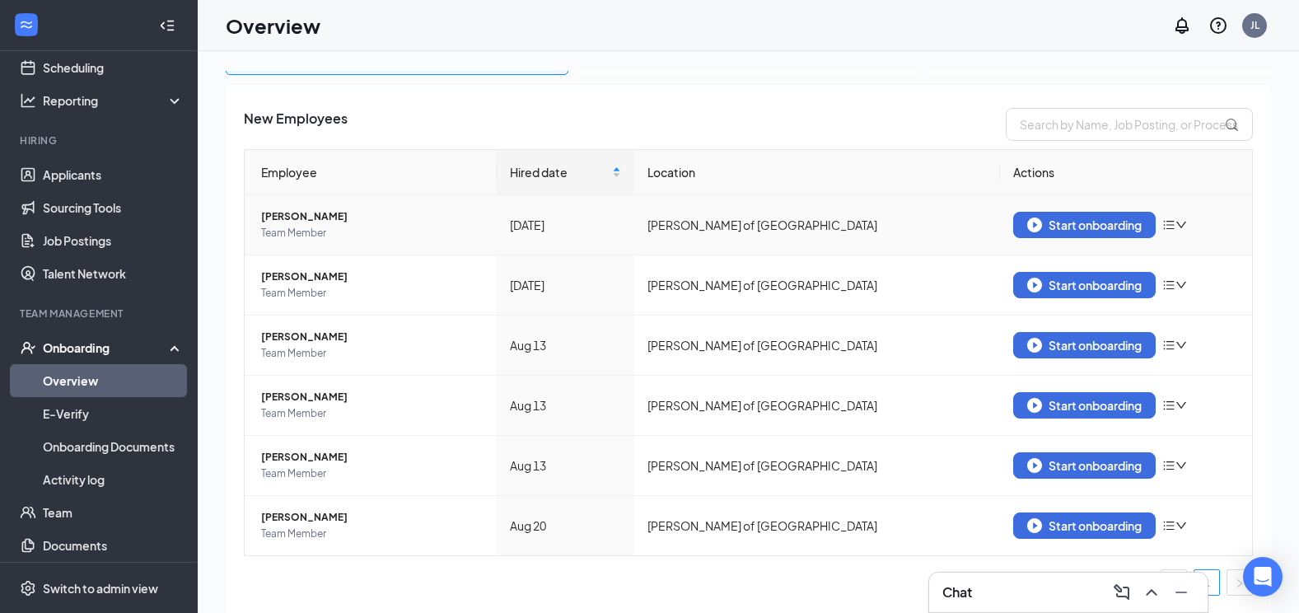
click at [1176, 228] on icon "down" at bounding box center [1182, 225] width 12 height 12
click at [1133, 260] on div "Remove from onboarding" at bounding box center [1081, 259] width 178 height 16
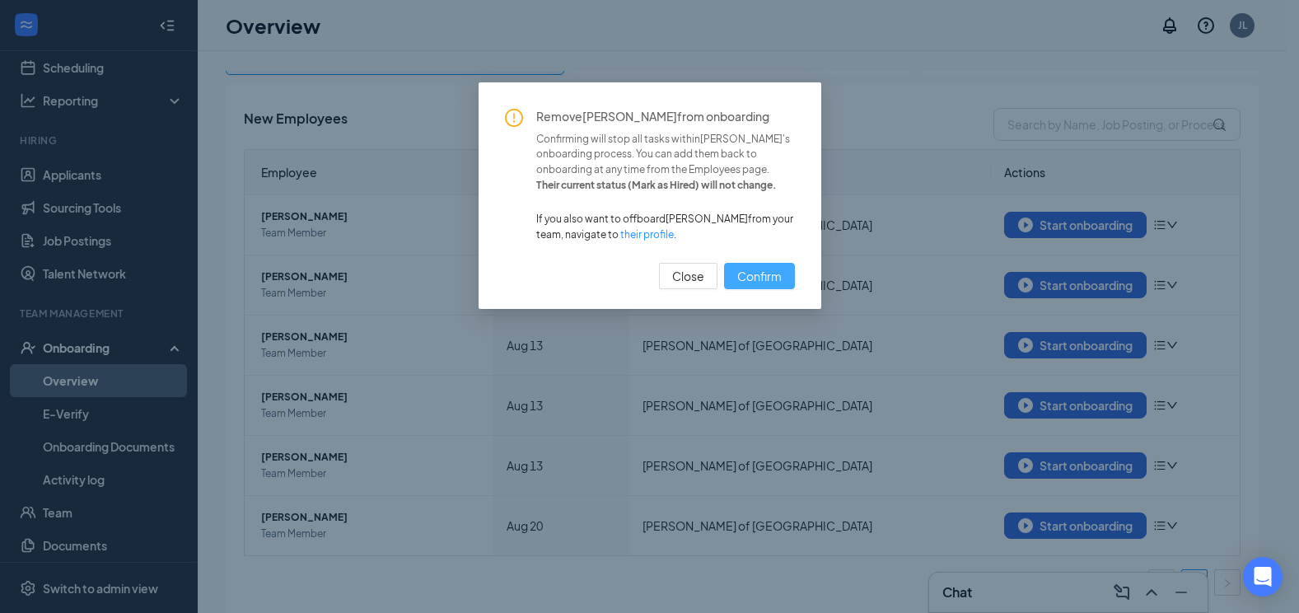
click at [760, 279] on span "Confirm" at bounding box center [759, 276] width 44 height 18
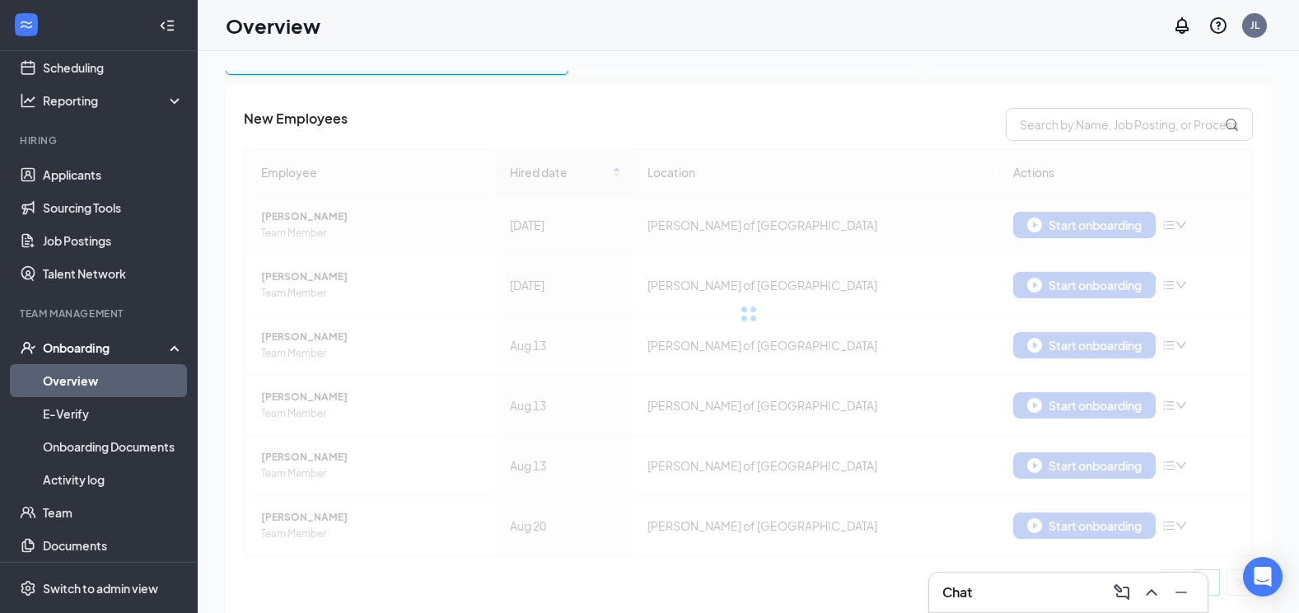
scroll to position [22, 0]
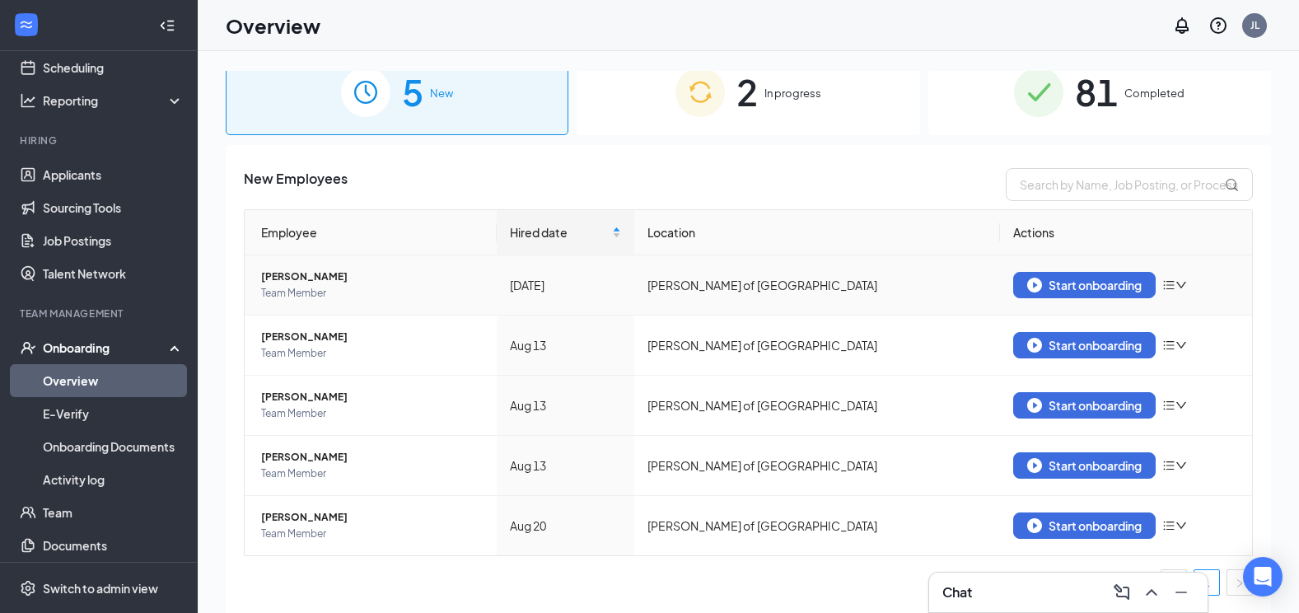
click at [1162, 280] on icon "bars" at bounding box center [1168, 284] width 13 height 13
click at [1081, 322] on div "Remove from onboarding" at bounding box center [1081, 319] width 178 height 16
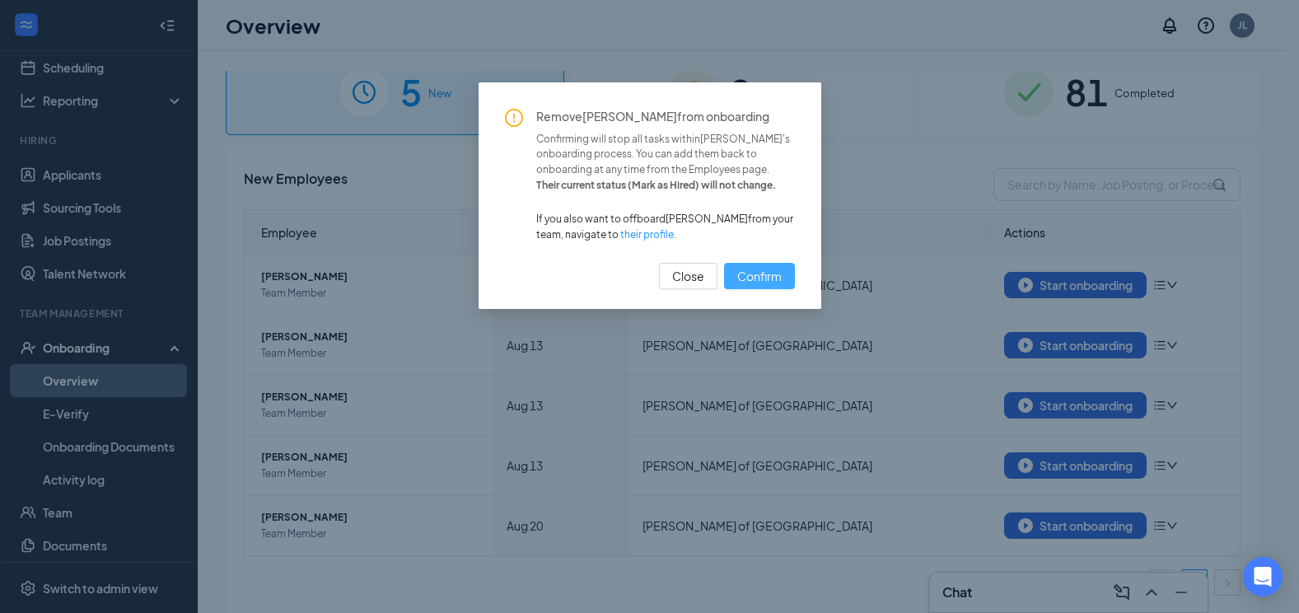
click at [780, 281] on span "Confirm" at bounding box center [759, 276] width 44 height 18
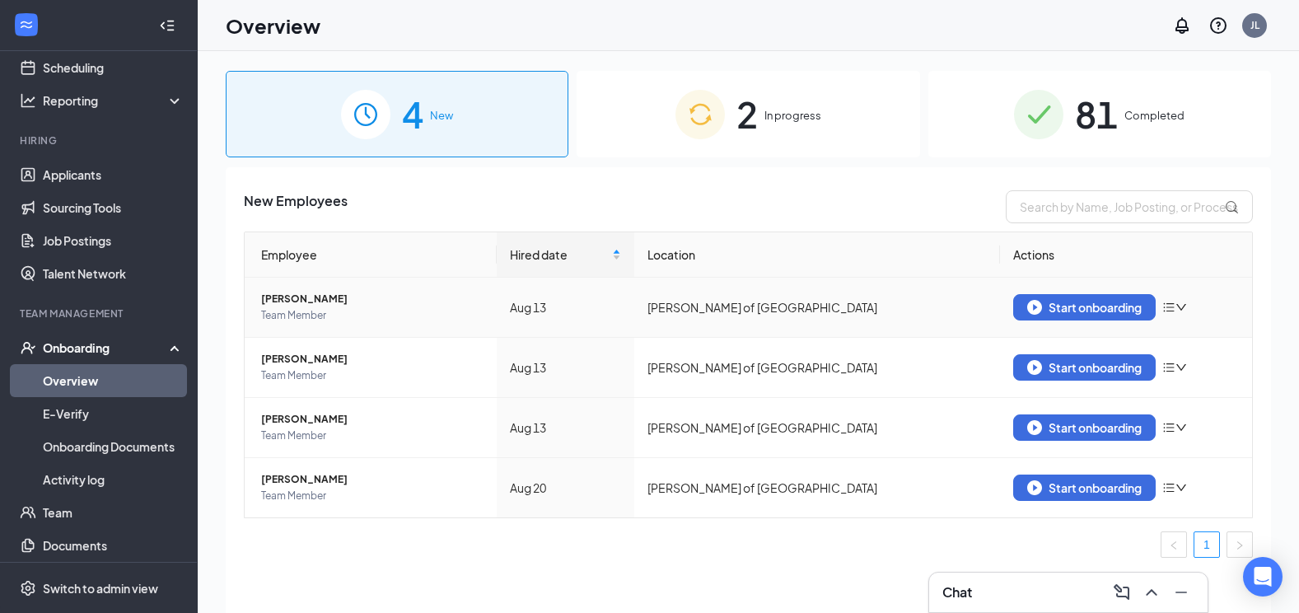
scroll to position [0, 0]
click at [746, 123] on span "2" at bounding box center [747, 114] width 21 height 57
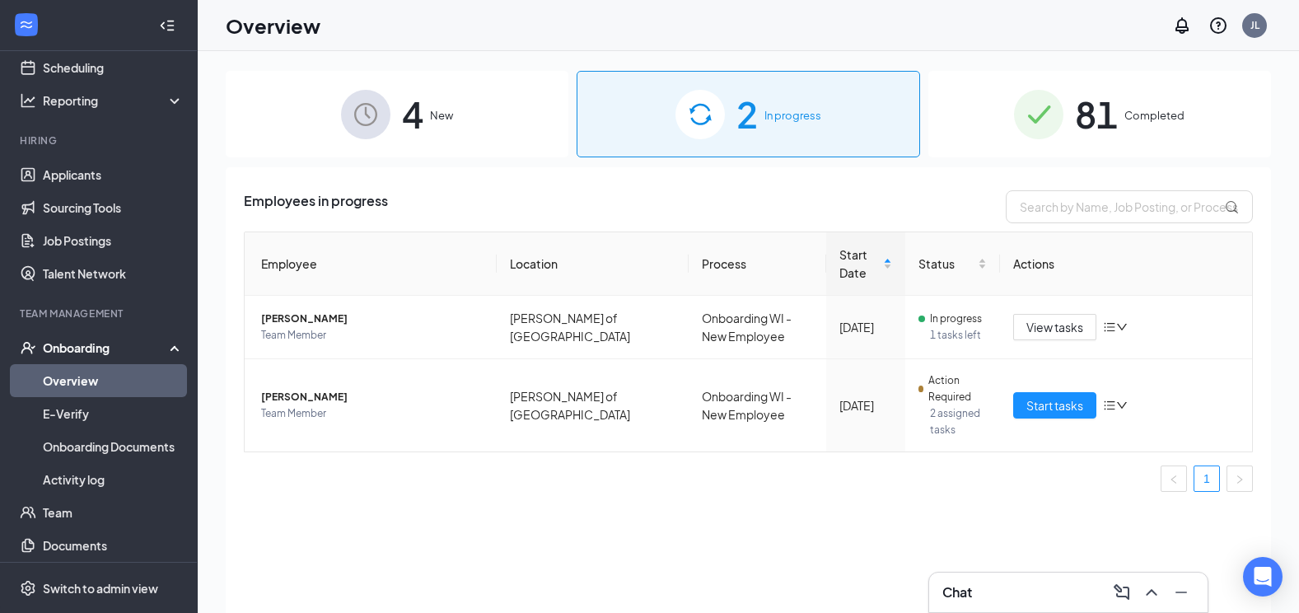
click at [431, 127] on div "4 New" at bounding box center [397, 114] width 343 height 87
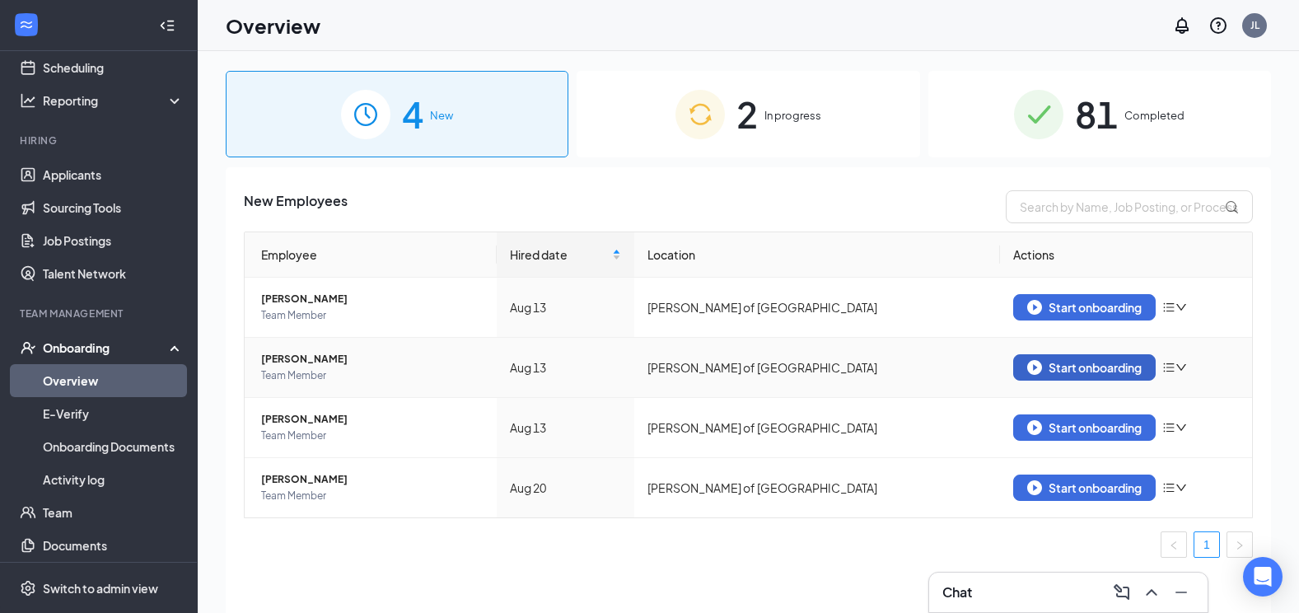
click at [1083, 366] on div "Start onboarding" at bounding box center [1084, 367] width 115 height 15
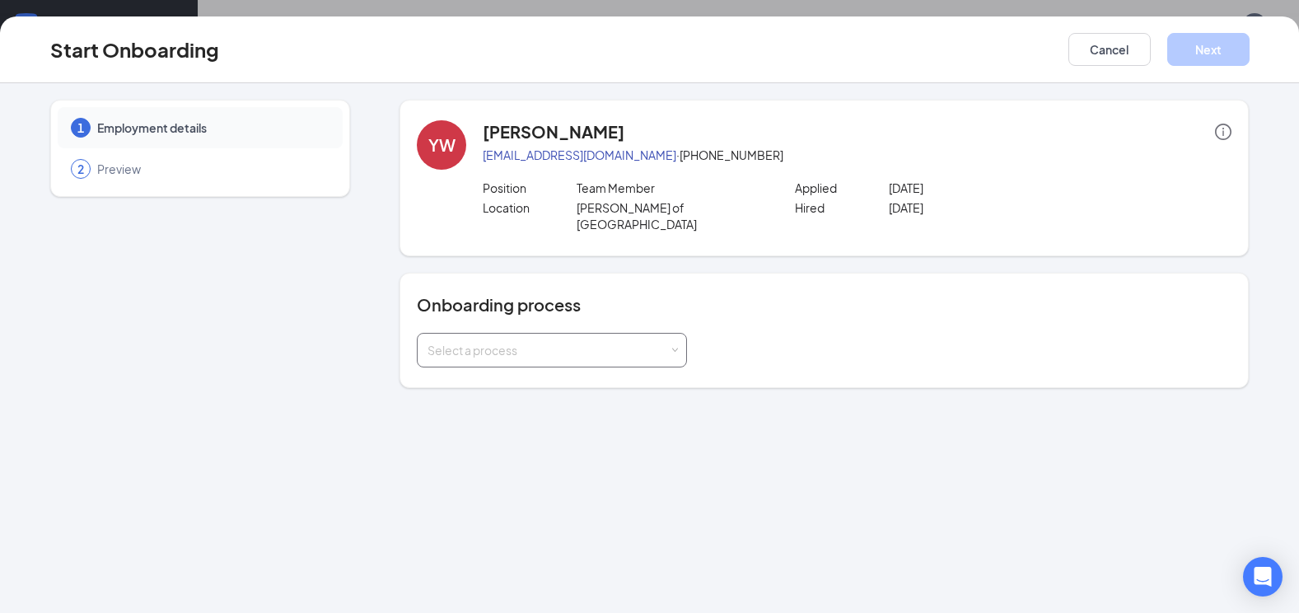
click at [662, 344] on div "Select a process" at bounding box center [552, 350] width 249 height 33
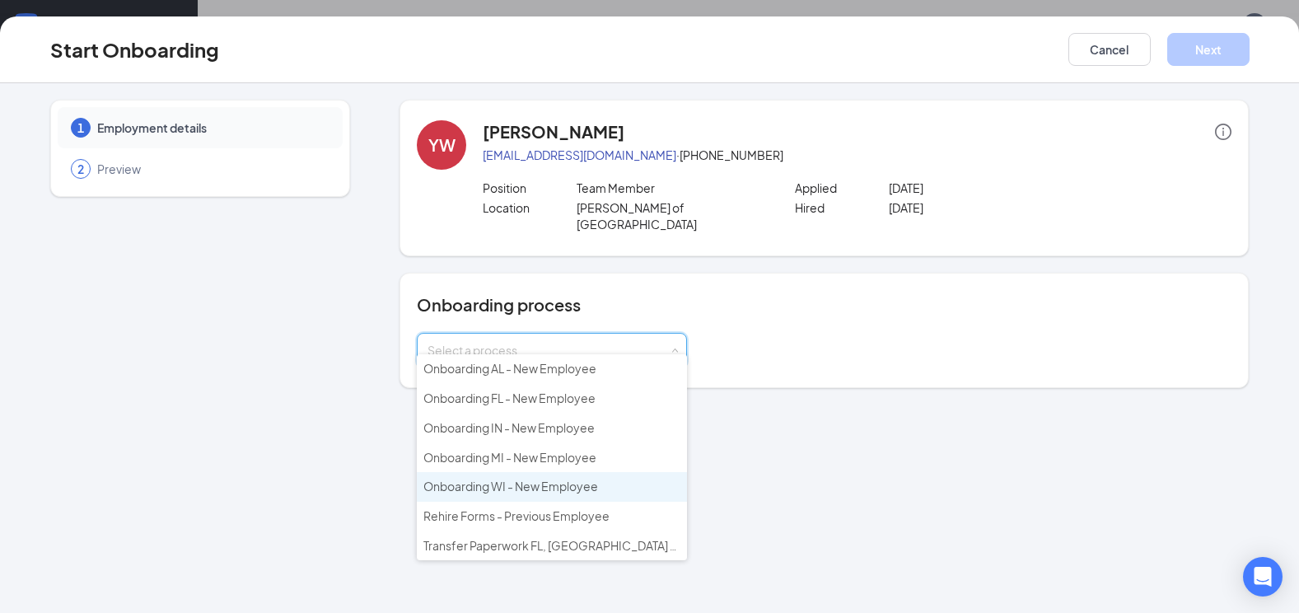
click at [489, 482] on span "Onboarding WI - New Employee" at bounding box center [510, 486] width 175 height 15
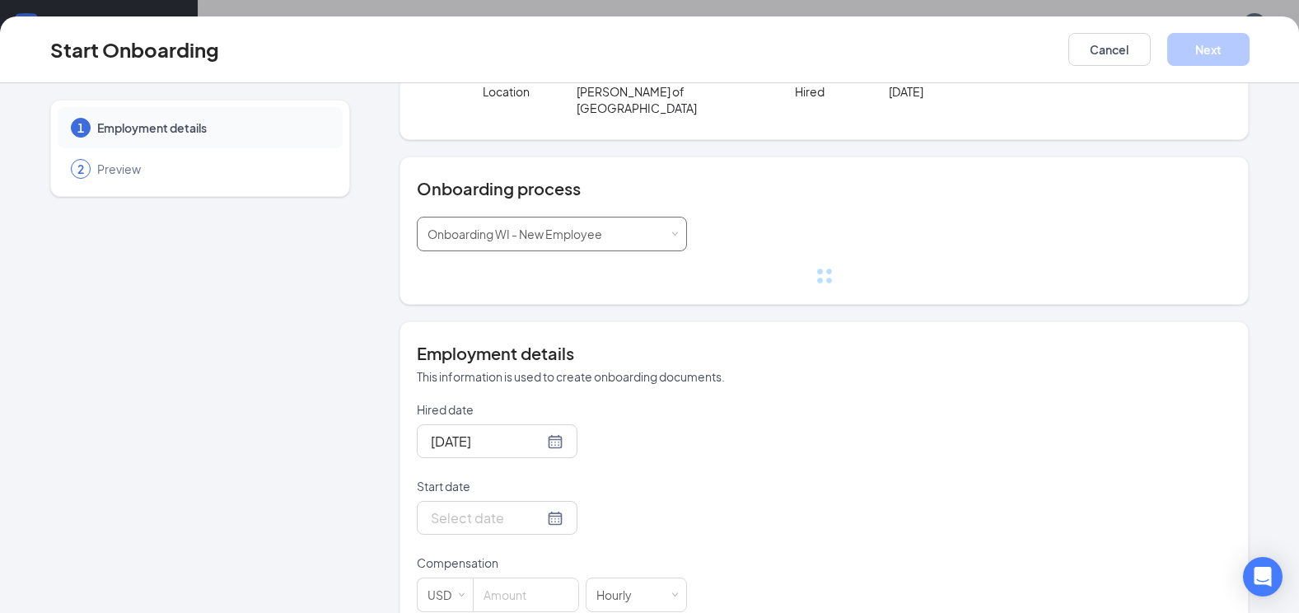
scroll to position [247, 0]
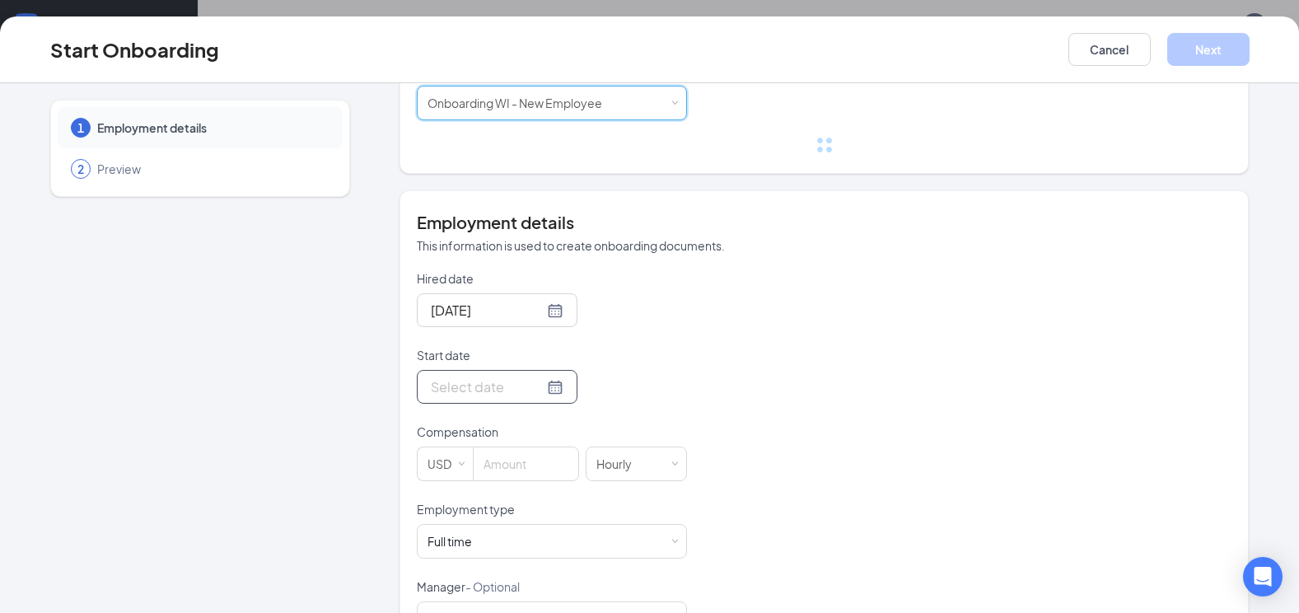
click at [530, 377] on div at bounding box center [497, 387] width 133 height 21
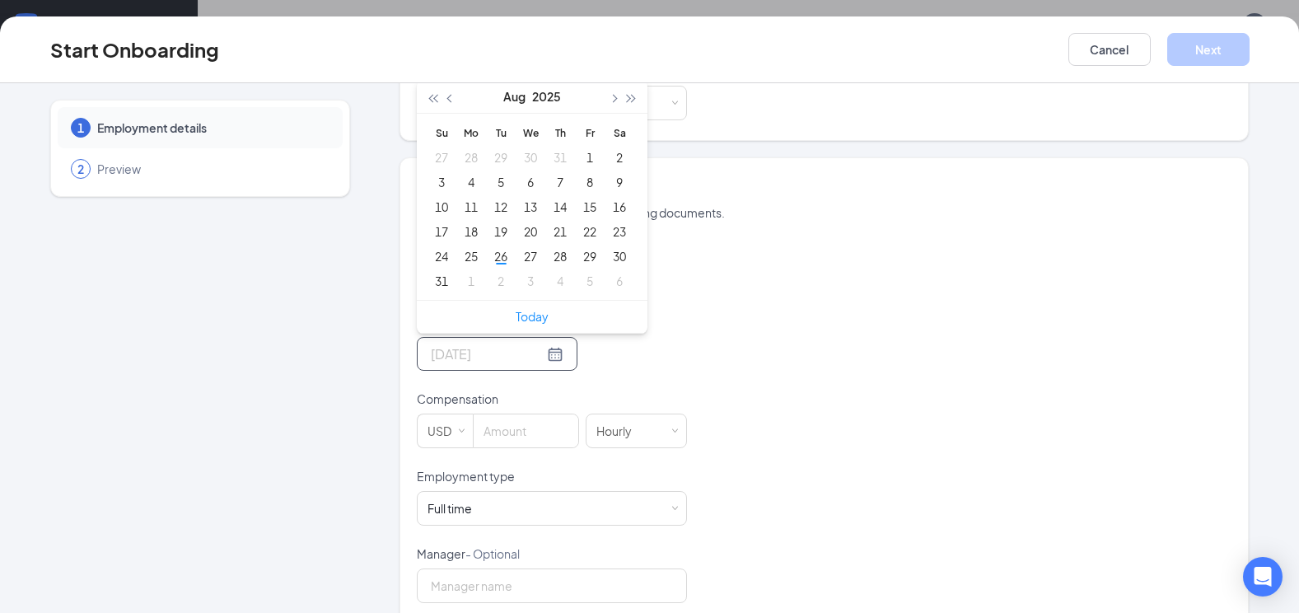
type input "[DATE]"
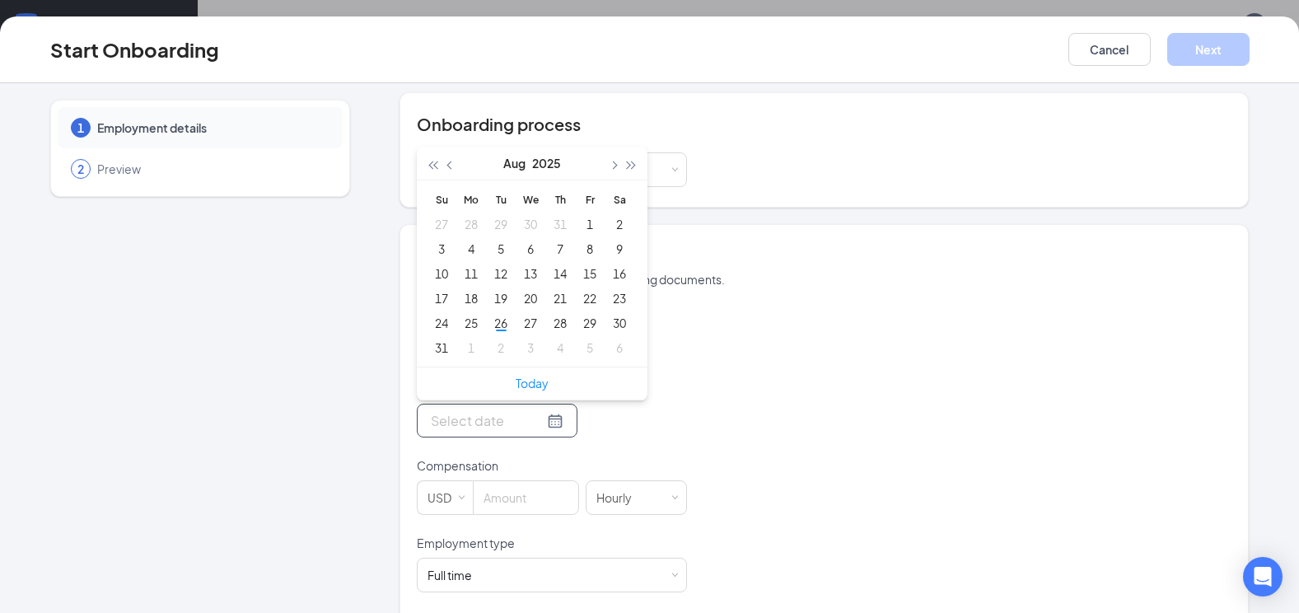
scroll to position [82, 0]
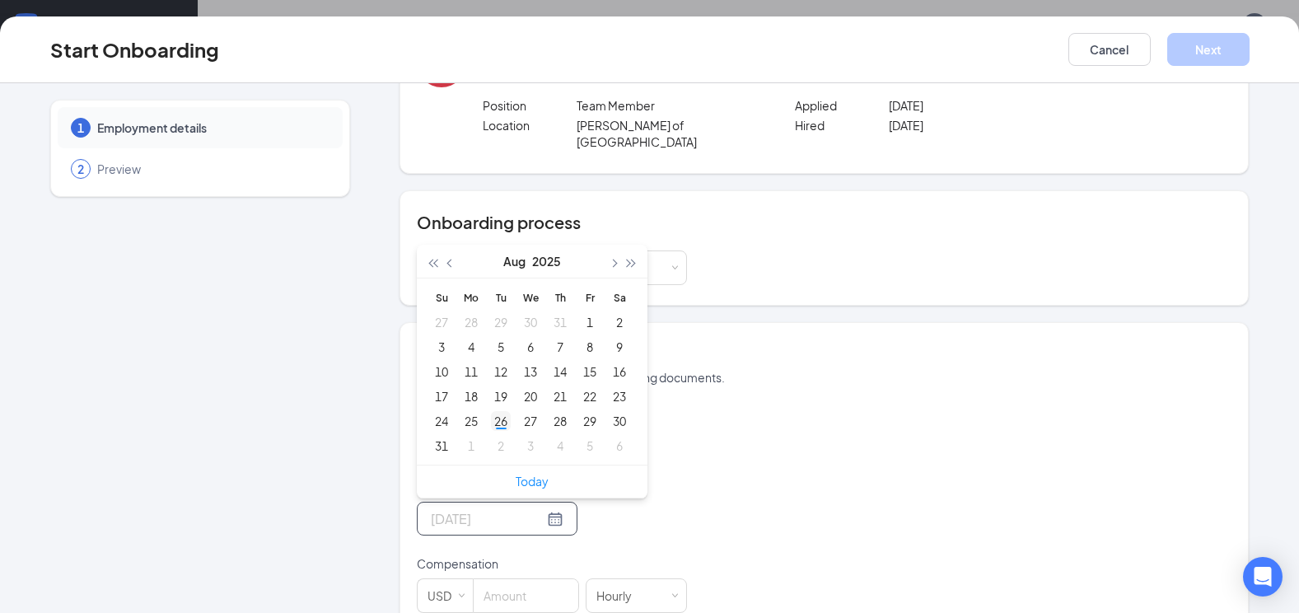
type input "[DATE]"
click at [496, 411] on div "26" at bounding box center [501, 421] width 20 height 20
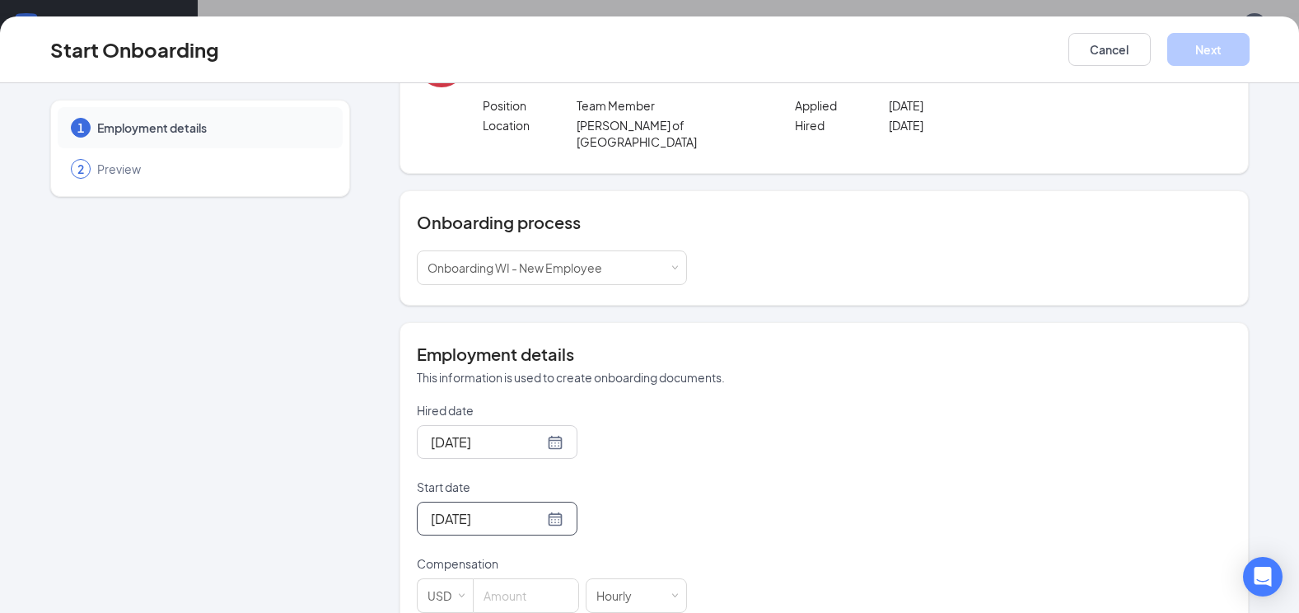
scroll to position [330, 0]
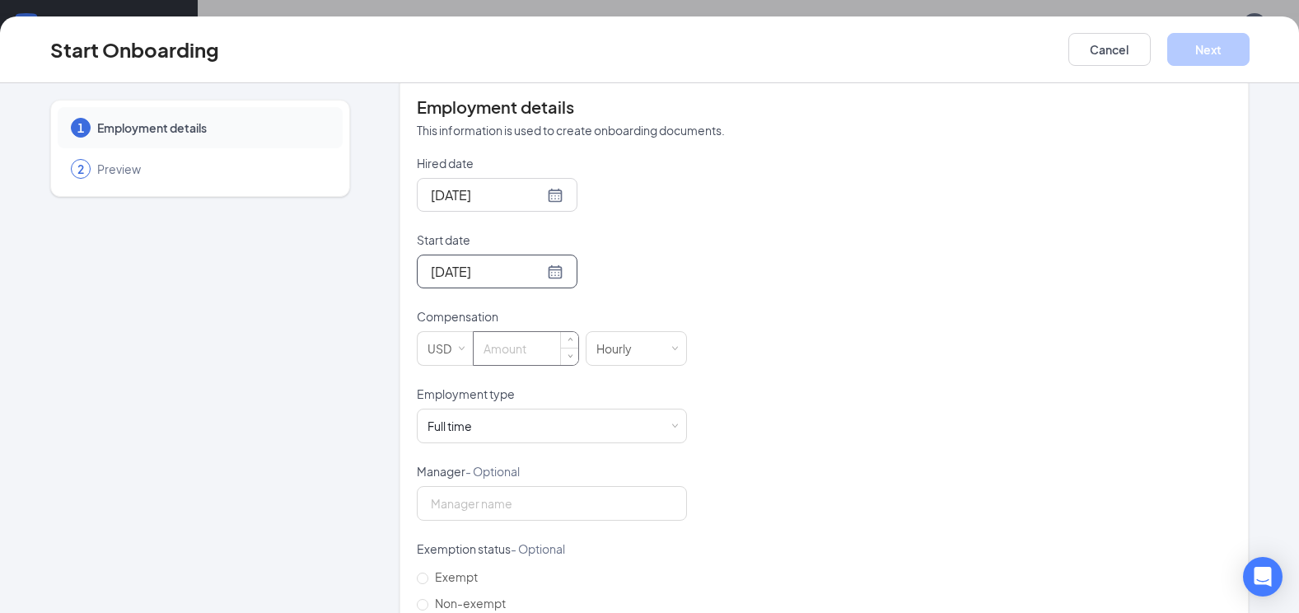
click at [511, 334] on input at bounding box center [526, 348] width 105 height 33
type input "15"
click at [1049, 337] on div "Hired date [DATE] Start date [DATE] [DATE] Su Mo Tu We Th Fr Sa 27 28 29 30 31 …" at bounding box center [824, 424] width 815 height 539
click at [511, 339] on input "15" at bounding box center [526, 348] width 105 height 33
click at [930, 423] on div "Hired date [DATE] Start date [DATE] [DATE] Su Mo Tu We Th Fr Sa 27 28 29 30 31 …" at bounding box center [824, 424] width 815 height 539
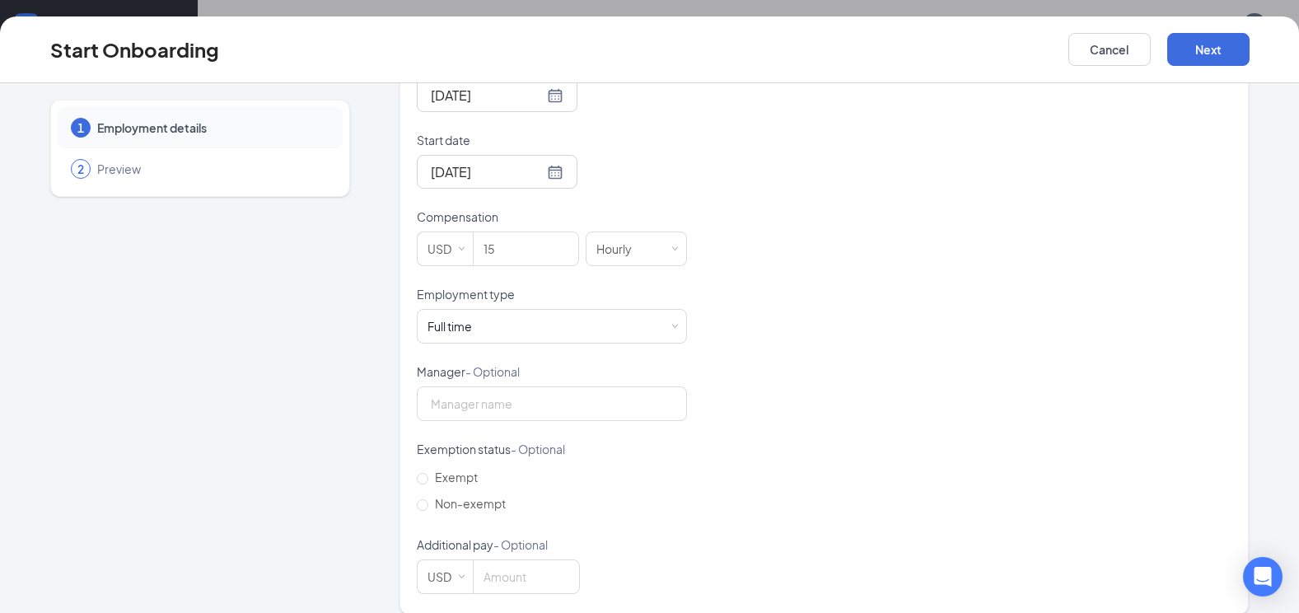
scroll to position [431, 0]
click at [1224, 60] on button "Next" at bounding box center [1208, 49] width 82 height 33
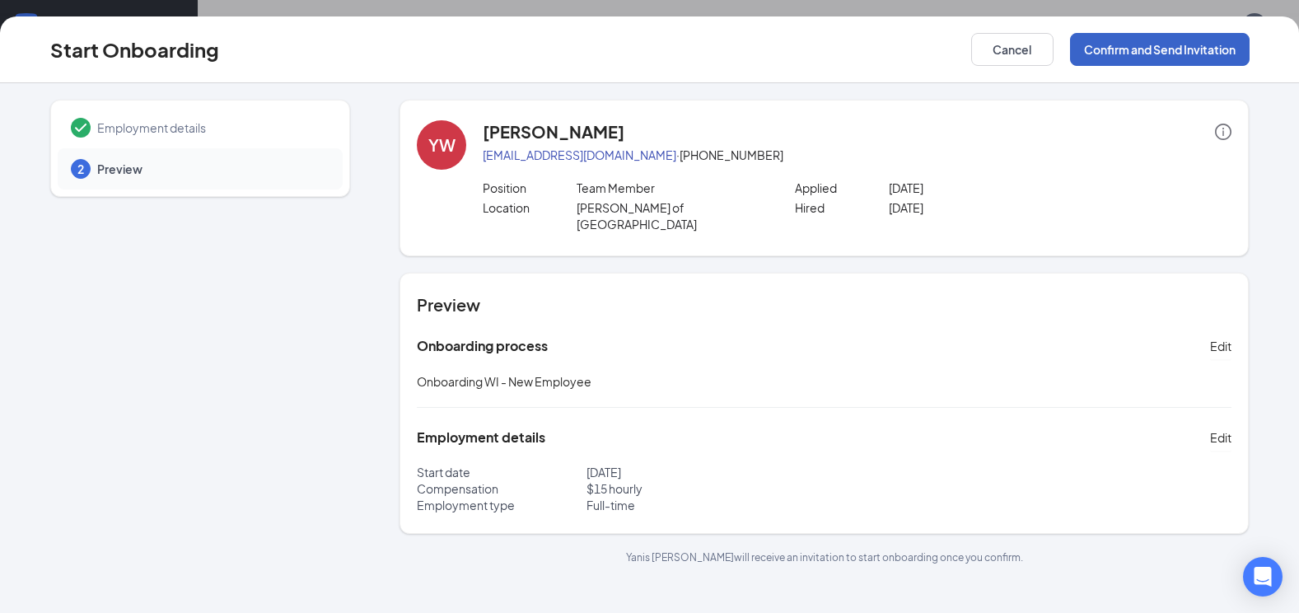
click at [1224, 60] on button "Confirm and Send Invitation" at bounding box center [1160, 49] width 180 height 33
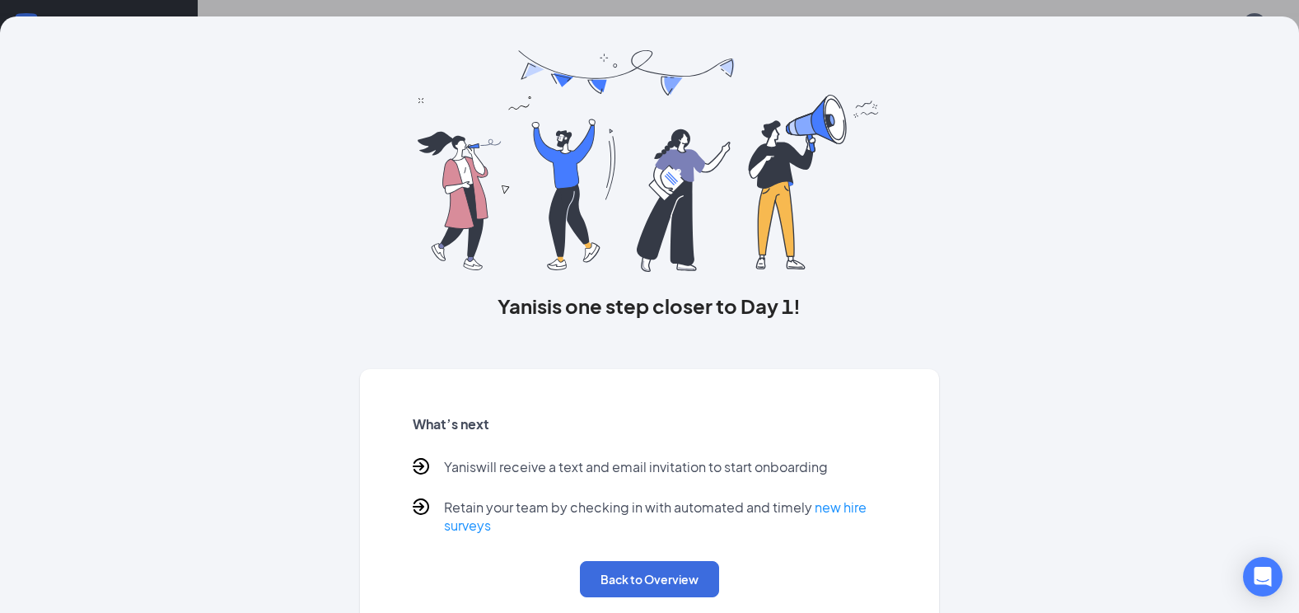
scroll to position [63, 0]
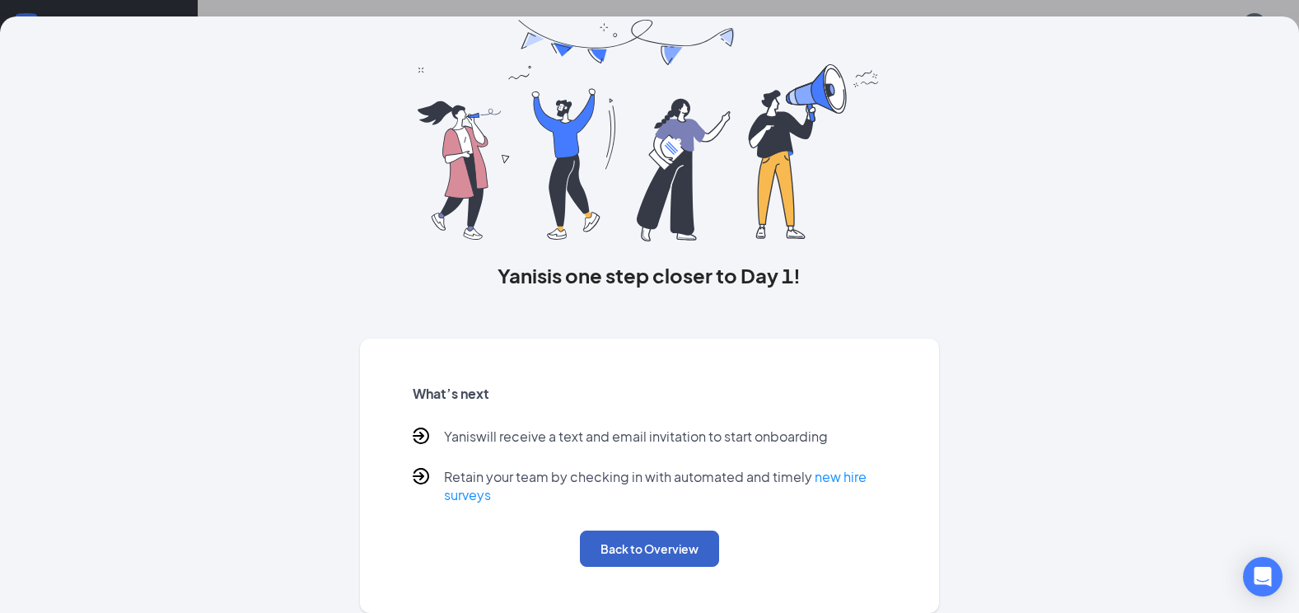
click at [662, 545] on button "Back to Overview" at bounding box center [649, 549] width 139 height 36
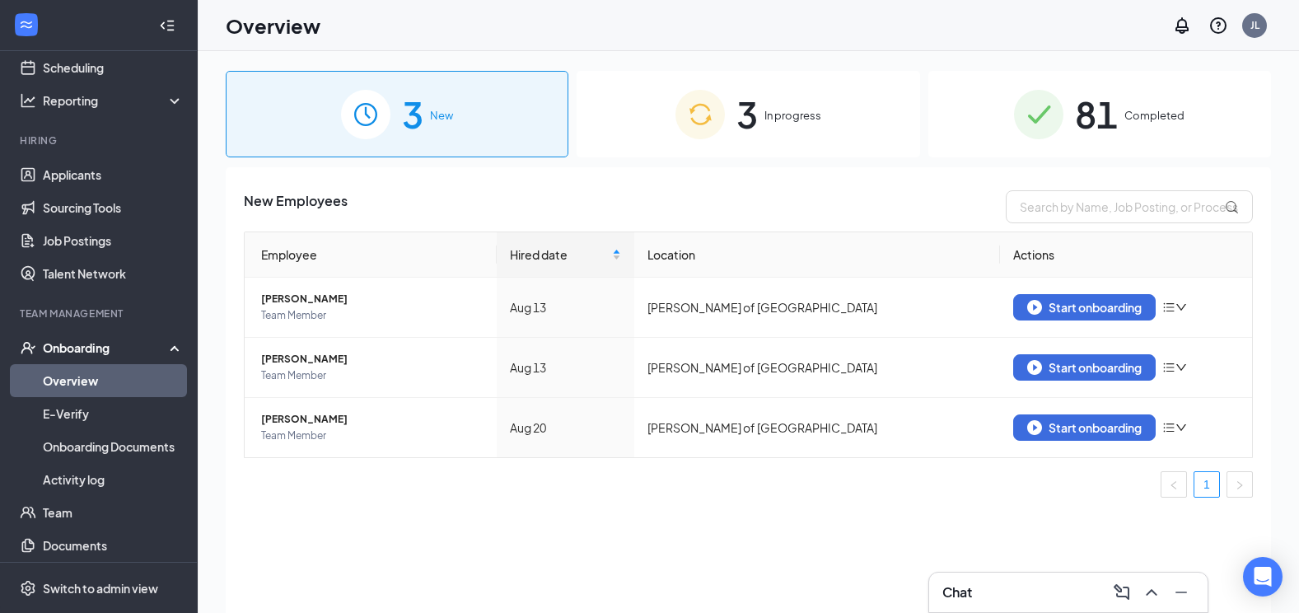
click at [1007, 597] on div "Chat" at bounding box center [1069, 592] width 252 height 26
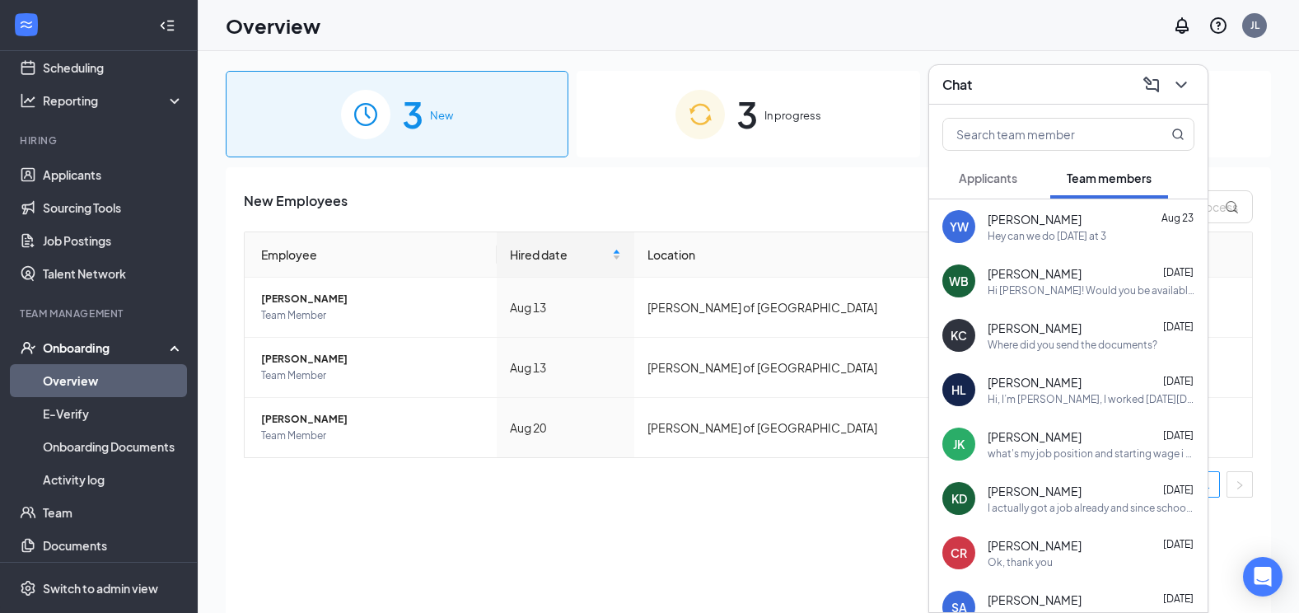
click at [1007, 244] on div "YW [PERSON_NAME] [DATE] Hey can we do [DATE] at 3" at bounding box center [1068, 226] width 278 height 54
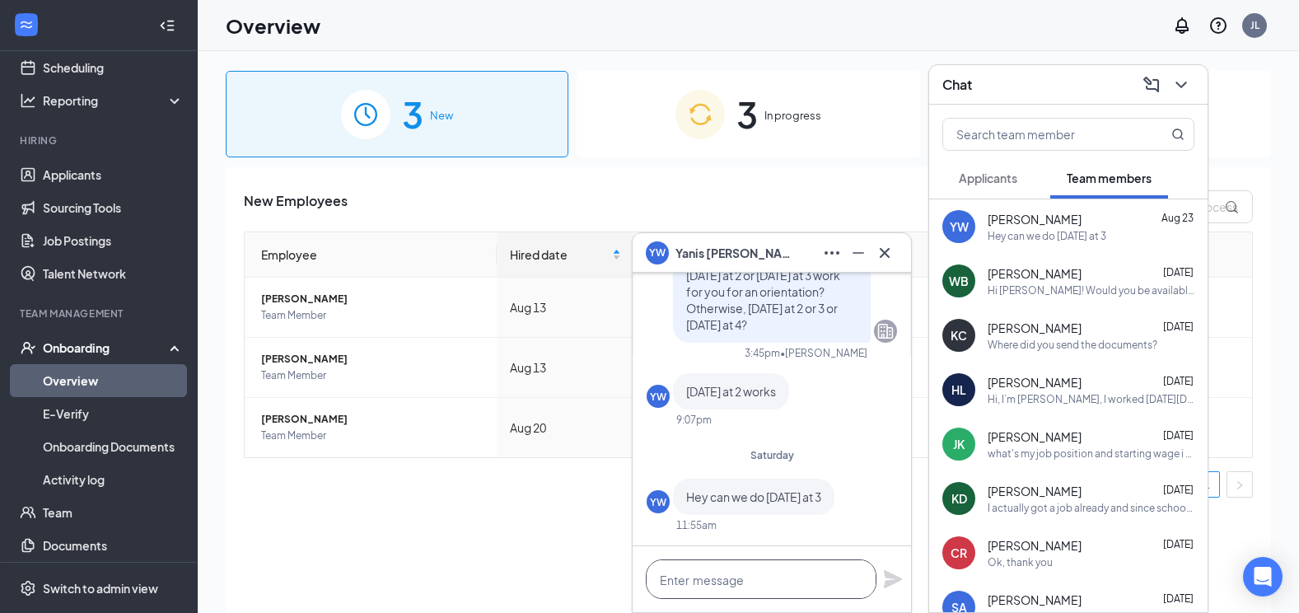
click at [759, 586] on textarea at bounding box center [761, 579] width 231 height 40
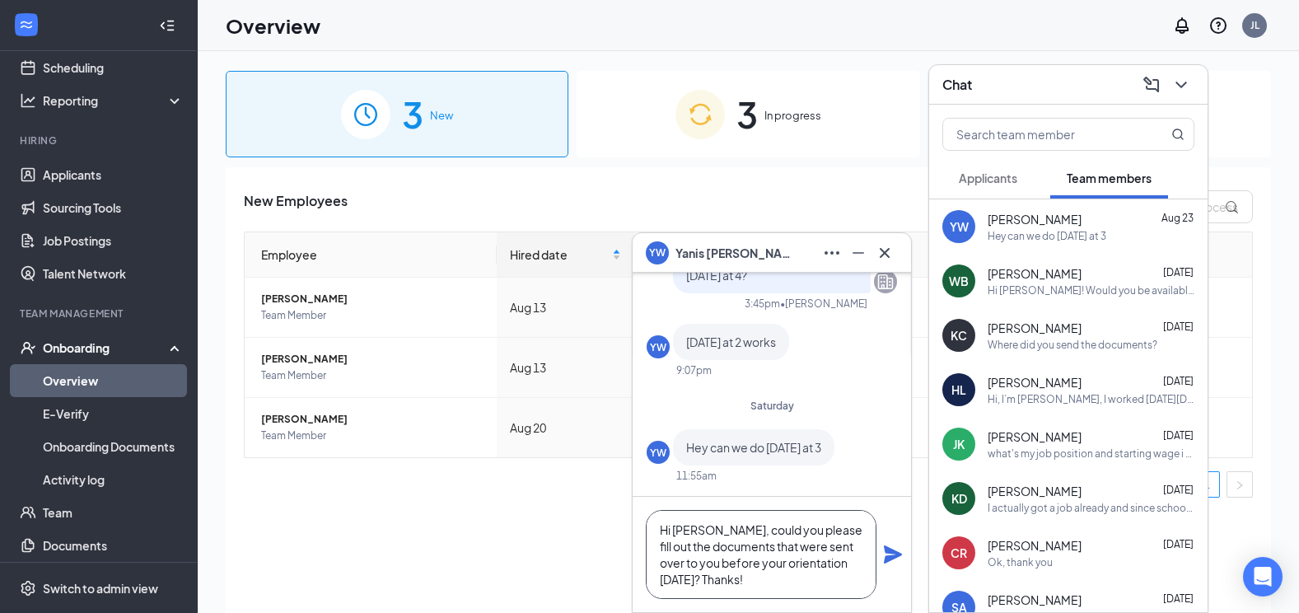
type textarea "Hi [PERSON_NAME], could you please fill out the documents that were sent over t…"
click at [896, 556] on icon "Plane" at bounding box center [893, 554] width 18 height 18
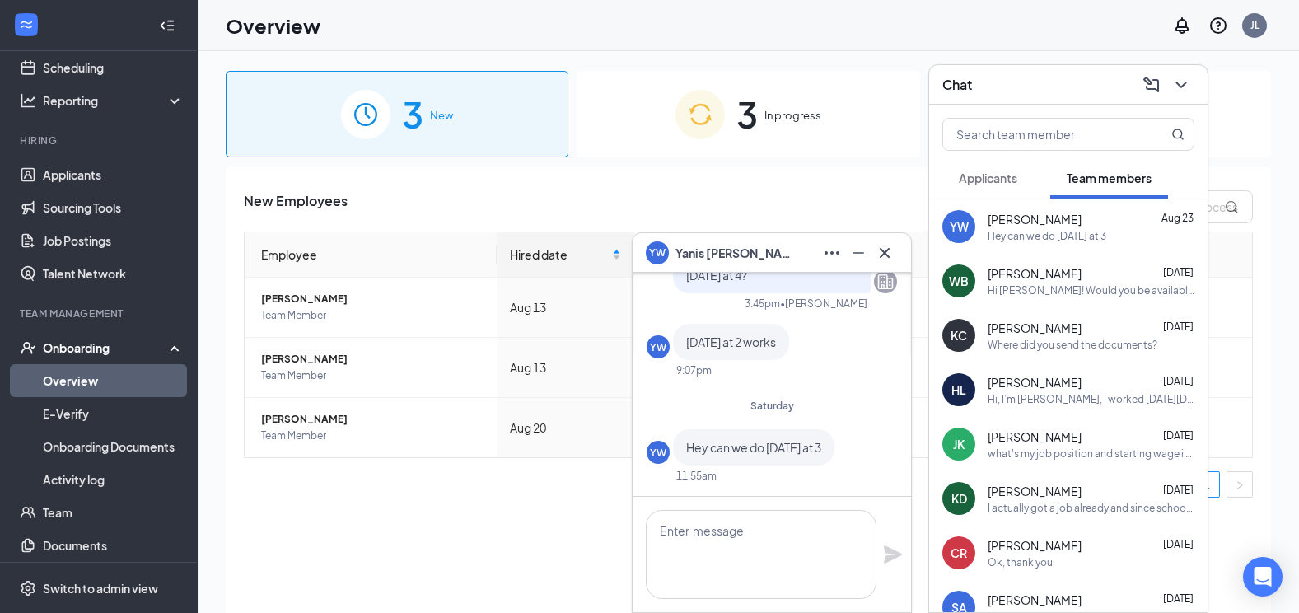
scroll to position [0, 0]
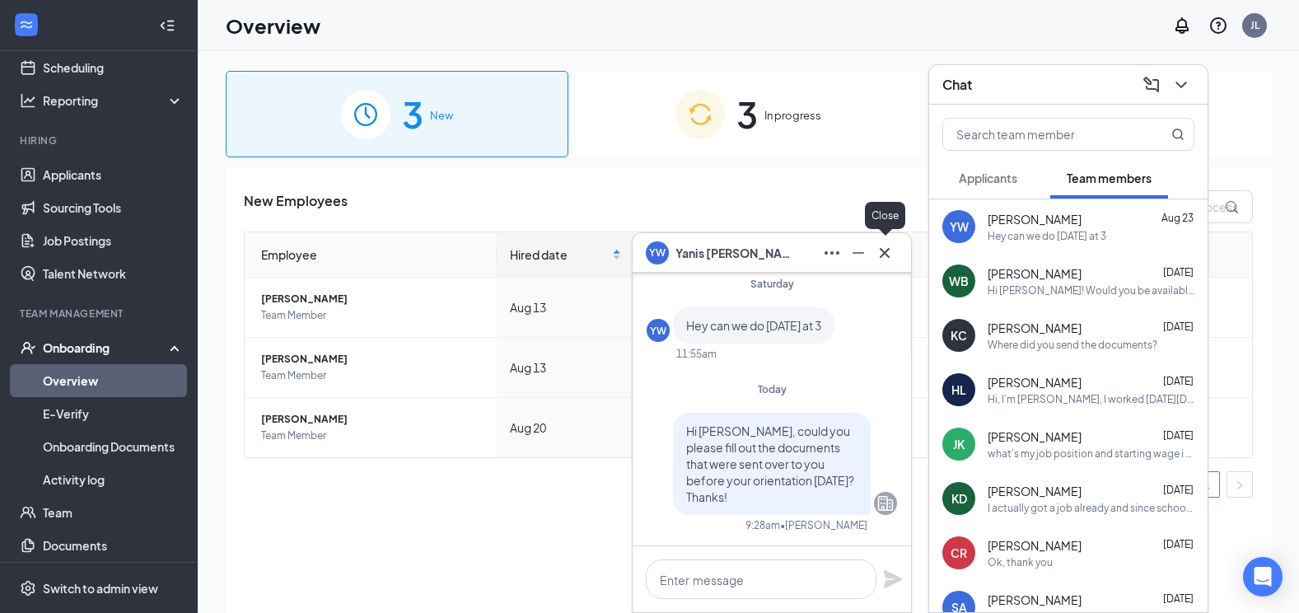
click at [886, 255] on icon "Cross" at bounding box center [885, 253] width 20 height 20
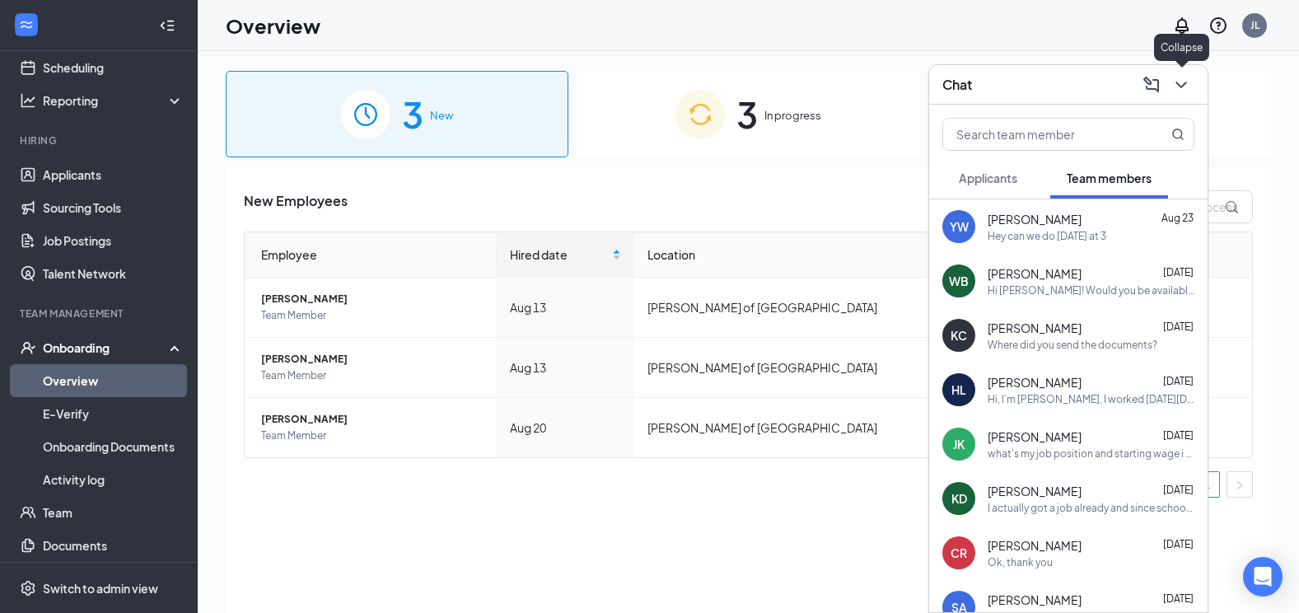
click at [1174, 80] on icon "ChevronDown" at bounding box center [1182, 85] width 20 height 20
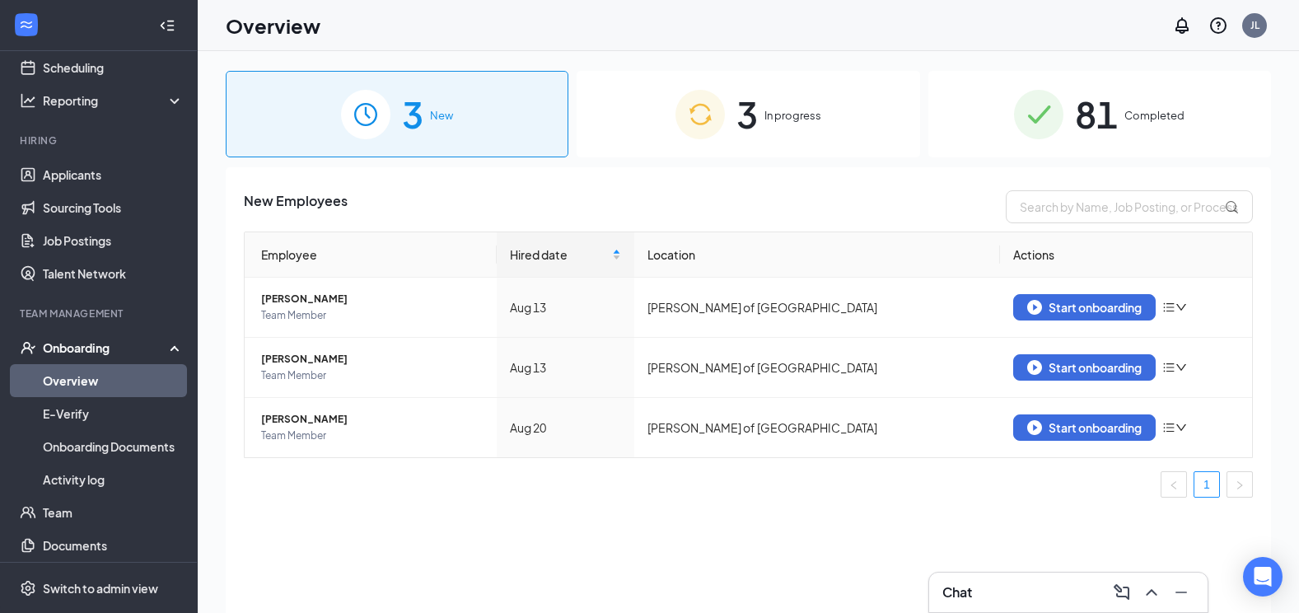
click at [808, 145] on div "3 In progress" at bounding box center [748, 114] width 343 height 87
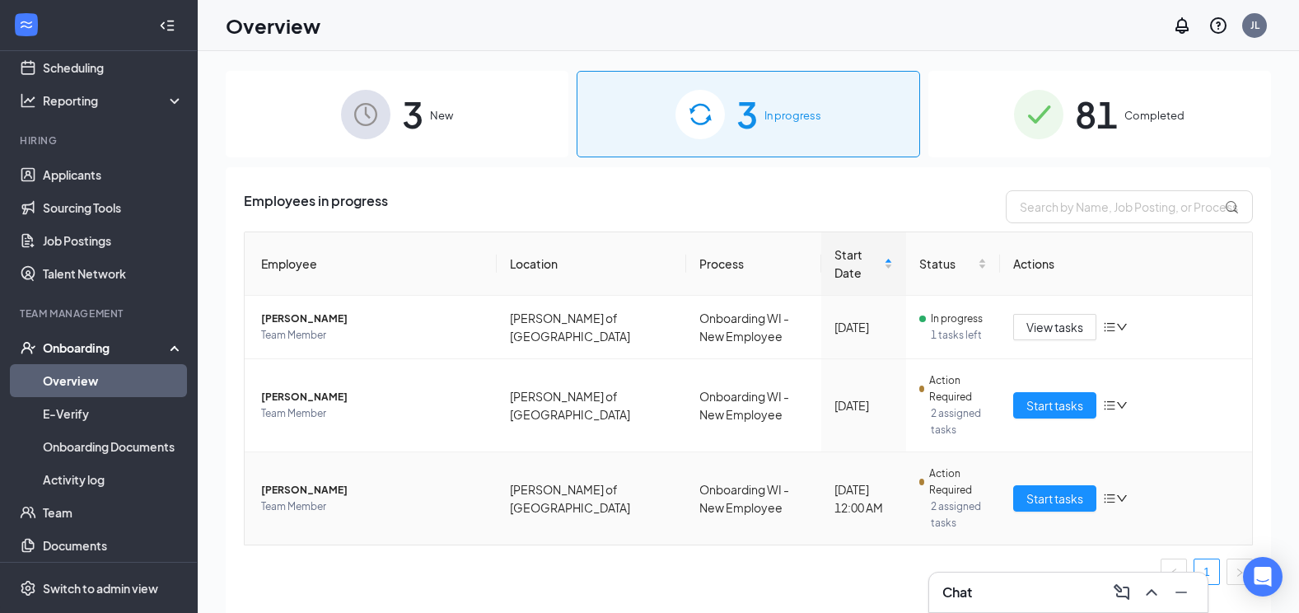
click at [1064, 493] on td "Start tasks" at bounding box center [1126, 498] width 252 height 92
click at [1066, 489] on span "Start tasks" at bounding box center [1055, 498] width 57 height 18
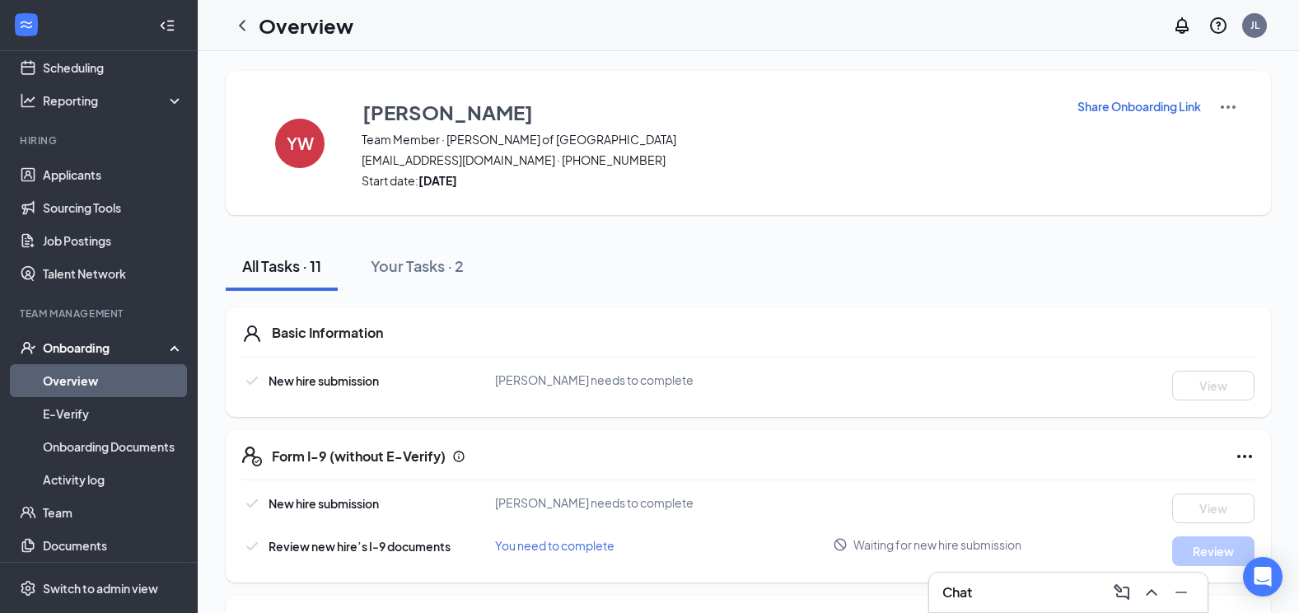
click at [100, 377] on link "Overview" at bounding box center [113, 380] width 141 height 33
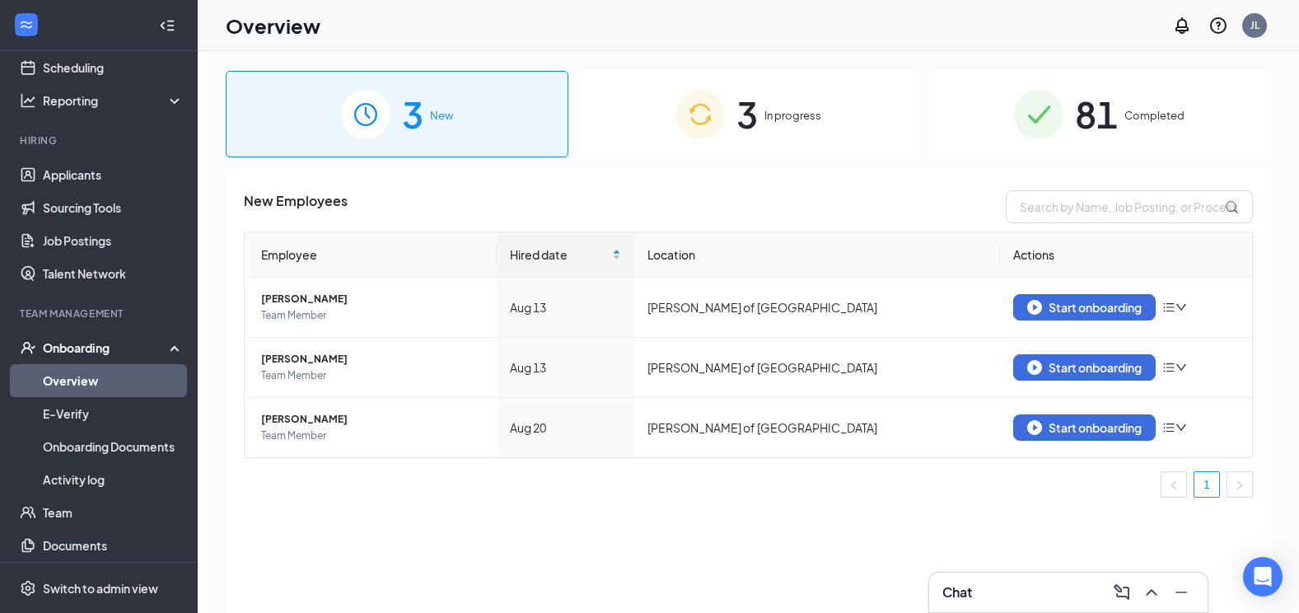
click at [1060, 110] on img at bounding box center [1038, 114] width 49 height 49
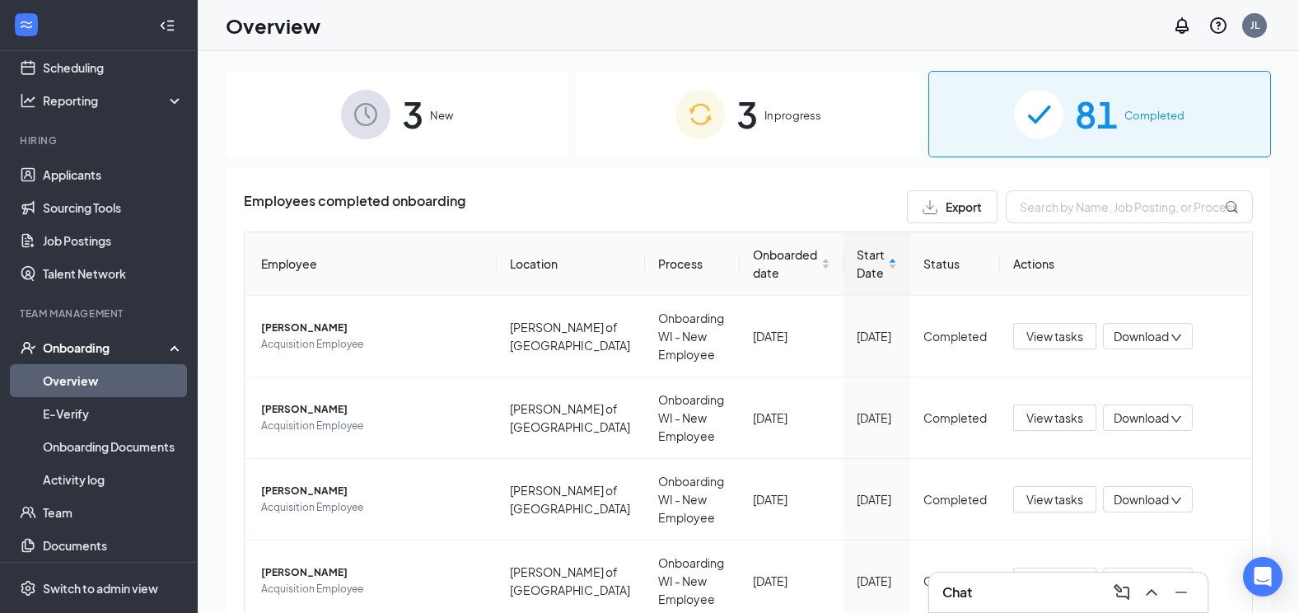
click at [813, 110] on span "In progress" at bounding box center [793, 115] width 57 height 16
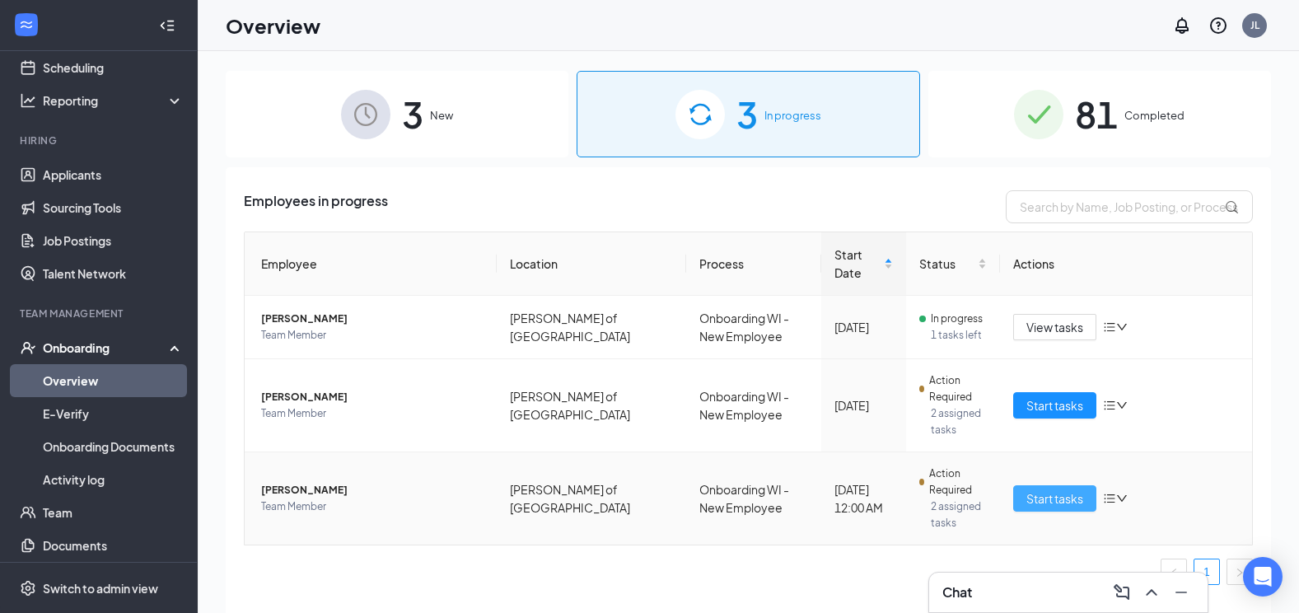
click at [1057, 489] on span "Start tasks" at bounding box center [1055, 498] width 57 height 18
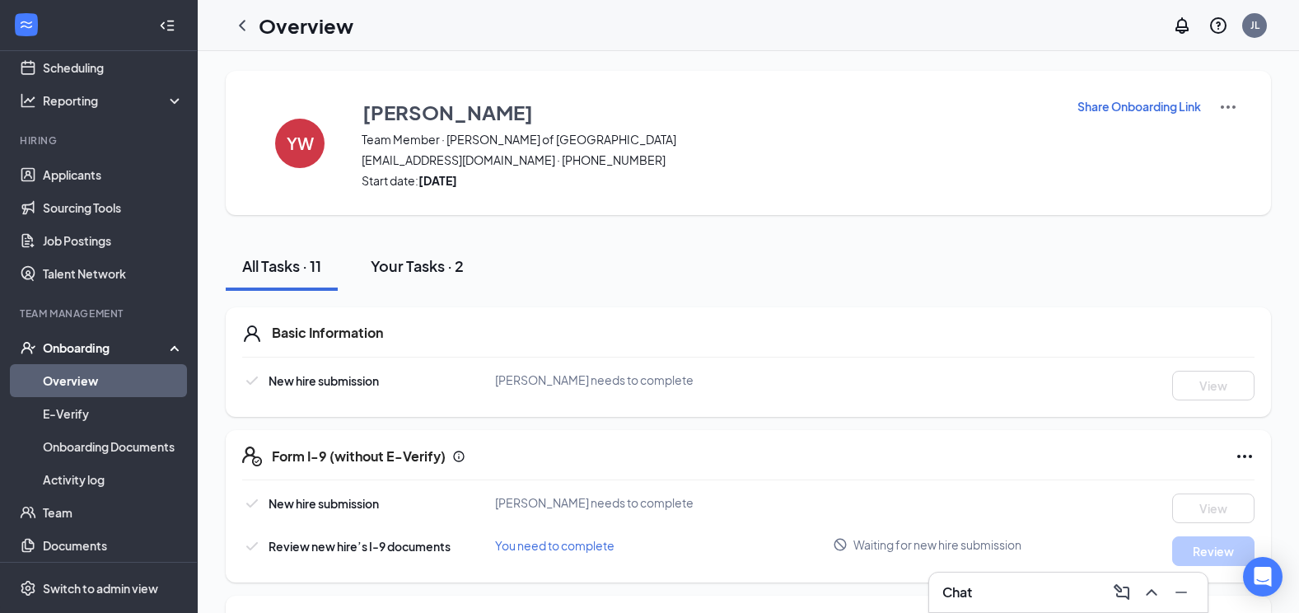
click at [442, 269] on div "Your Tasks · 2" at bounding box center [417, 265] width 93 height 21
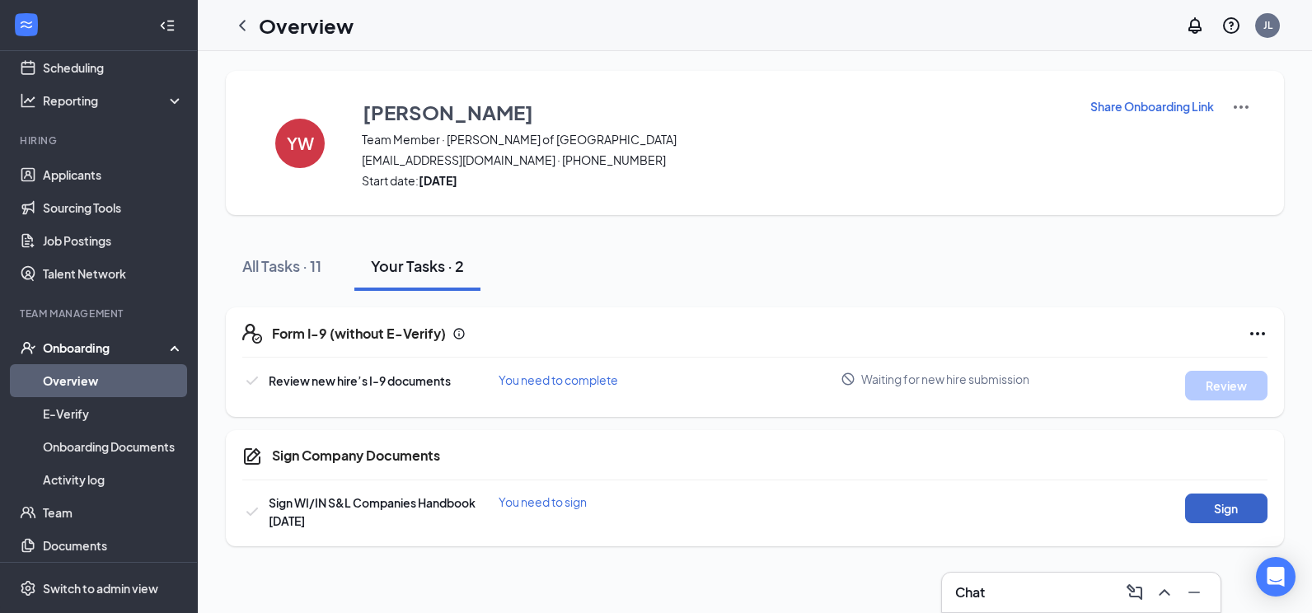
click at [1203, 513] on button "Sign" at bounding box center [1226, 508] width 82 height 30
click at [295, 278] on button "All Tasks · 11" at bounding box center [282, 265] width 112 height 49
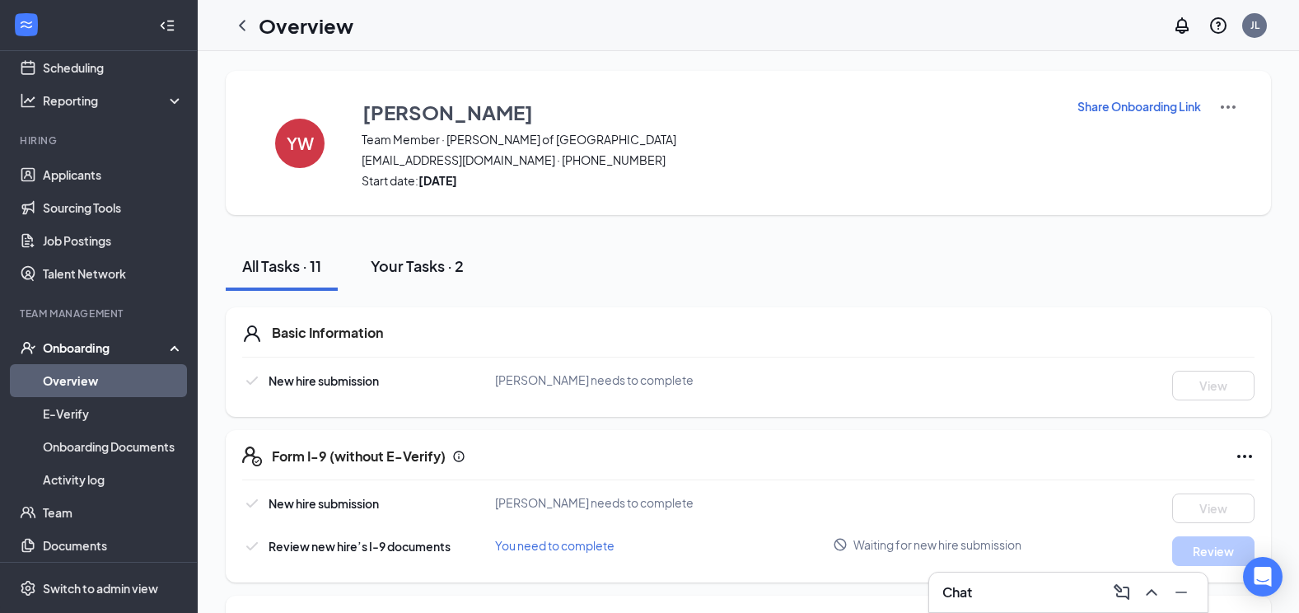
click at [469, 274] on button "Your Tasks · 2" at bounding box center [417, 265] width 126 height 49
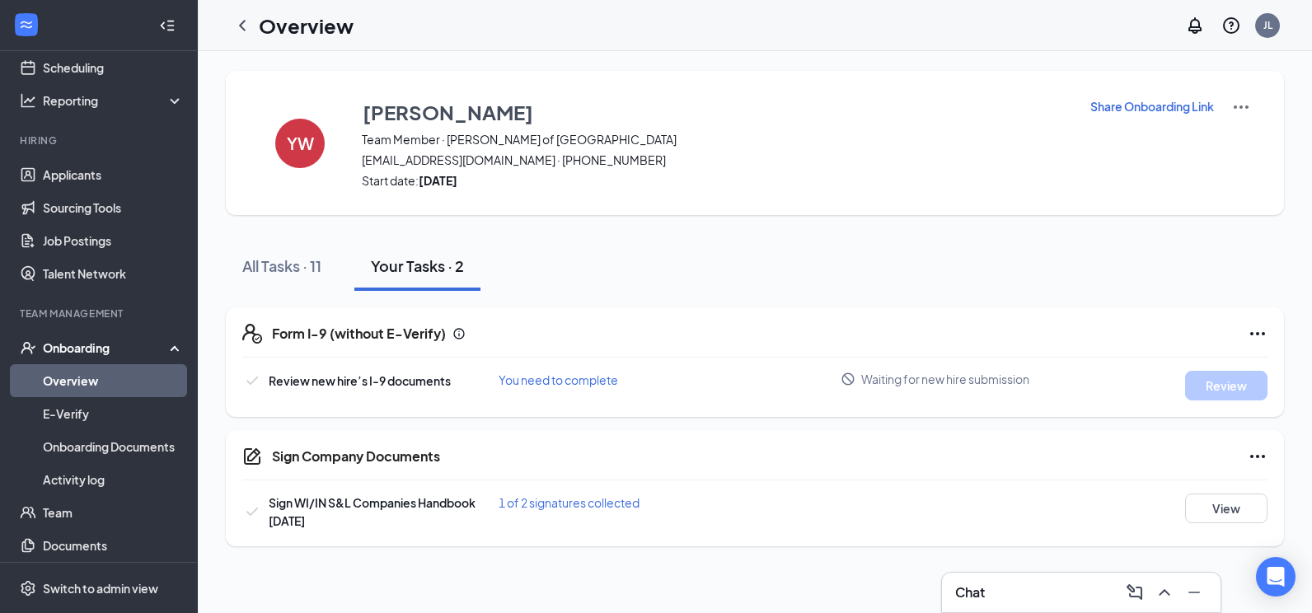
click at [265, 276] on button "All Tasks · 11" at bounding box center [282, 265] width 112 height 49
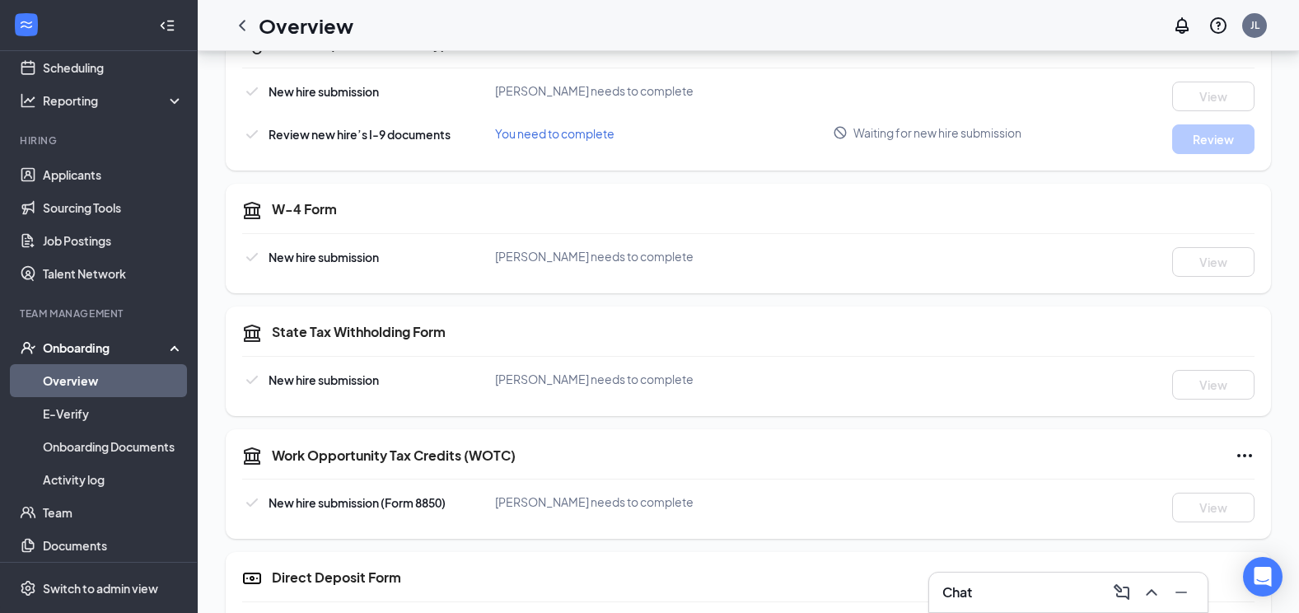
click at [578, 138] on span "You need to complete" at bounding box center [554, 133] width 119 height 15
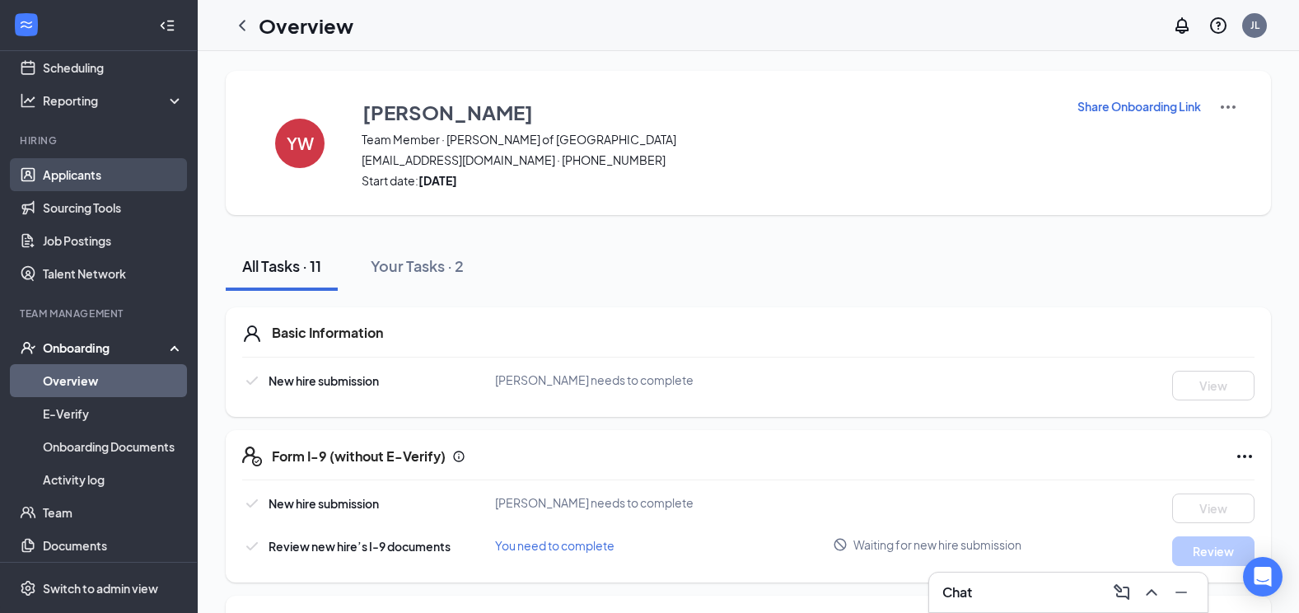
click at [50, 172] on link "Applicants" at bounding box center [113, 174] width 141 height 33
